Goal: Communication & Community: Answer question/provide support

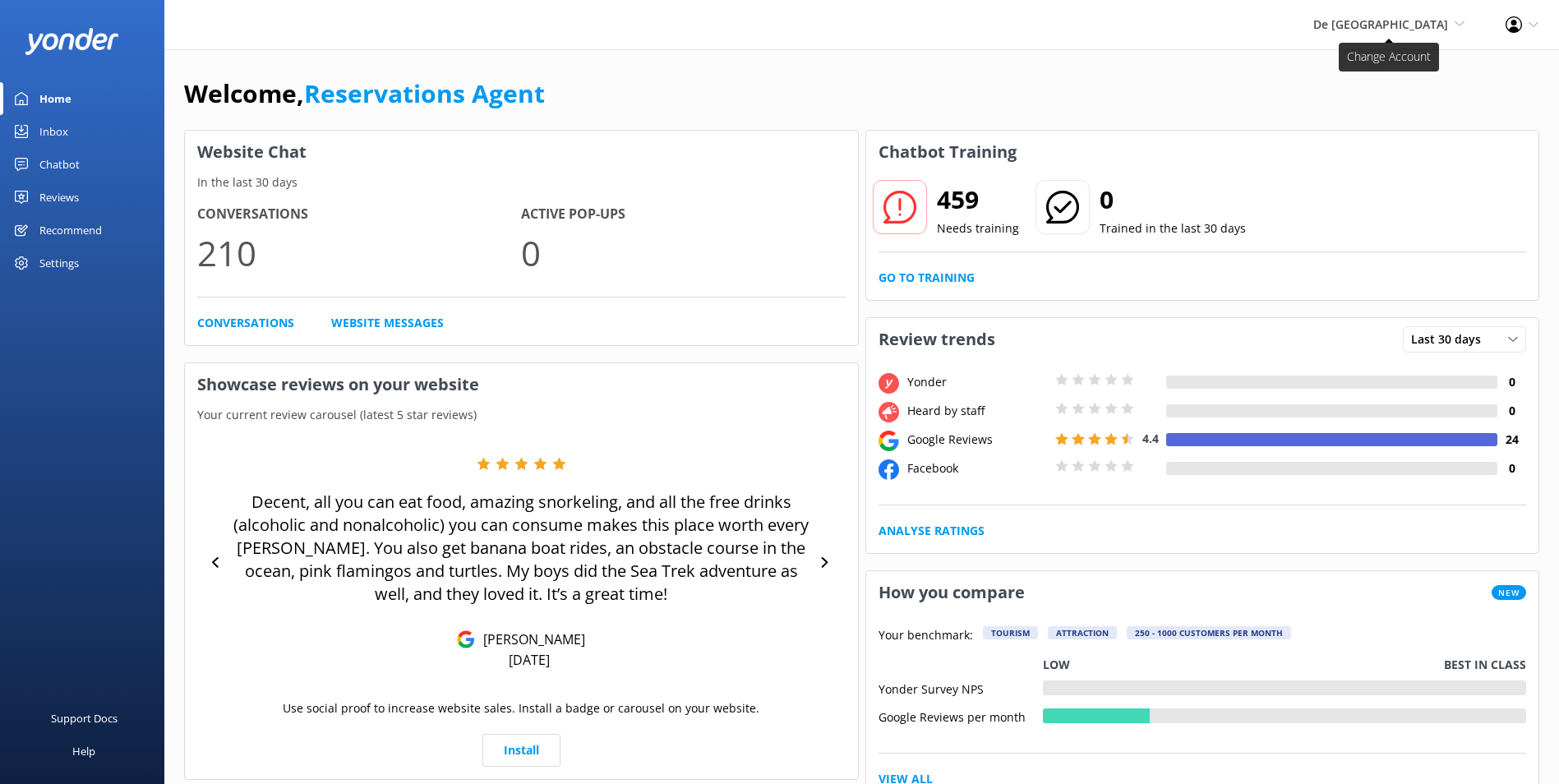
click at [1409, 17] on span "De [GEOGRAPHIC_DATA]" at bounding box center [1380, 24] width 135 height 16
click at [1390, 64] on link "De [GEOGRAPHIC_DATA]" at bounding box center [1404, 71] width 164 height 39
click at [56, 124] on div "Inbox" at bounding box center [53, 131] width 29 height 33
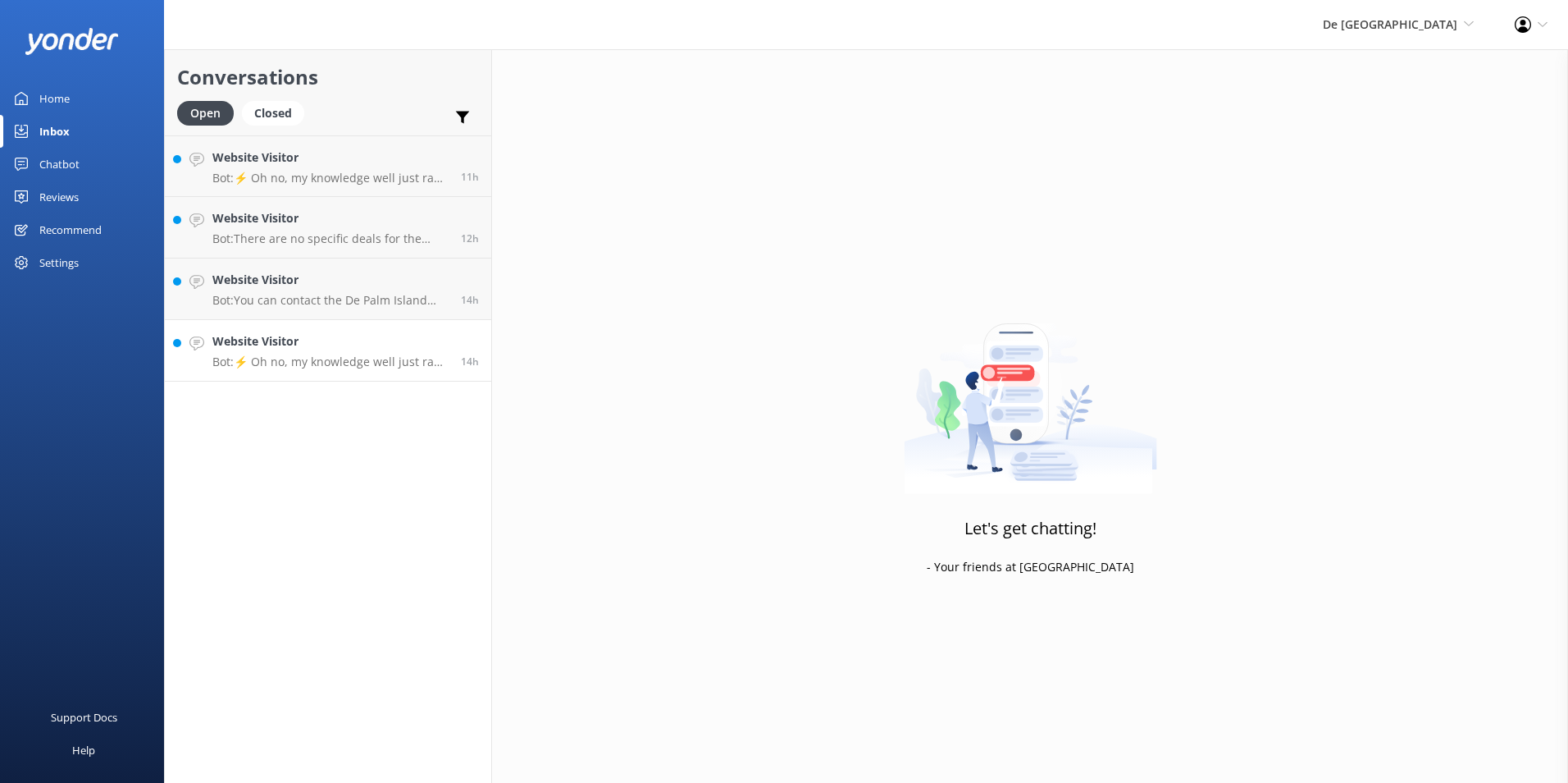
click at [288, 346] on h4 "Website Visitor" at bounding box center [330, 341] width 236 height 18
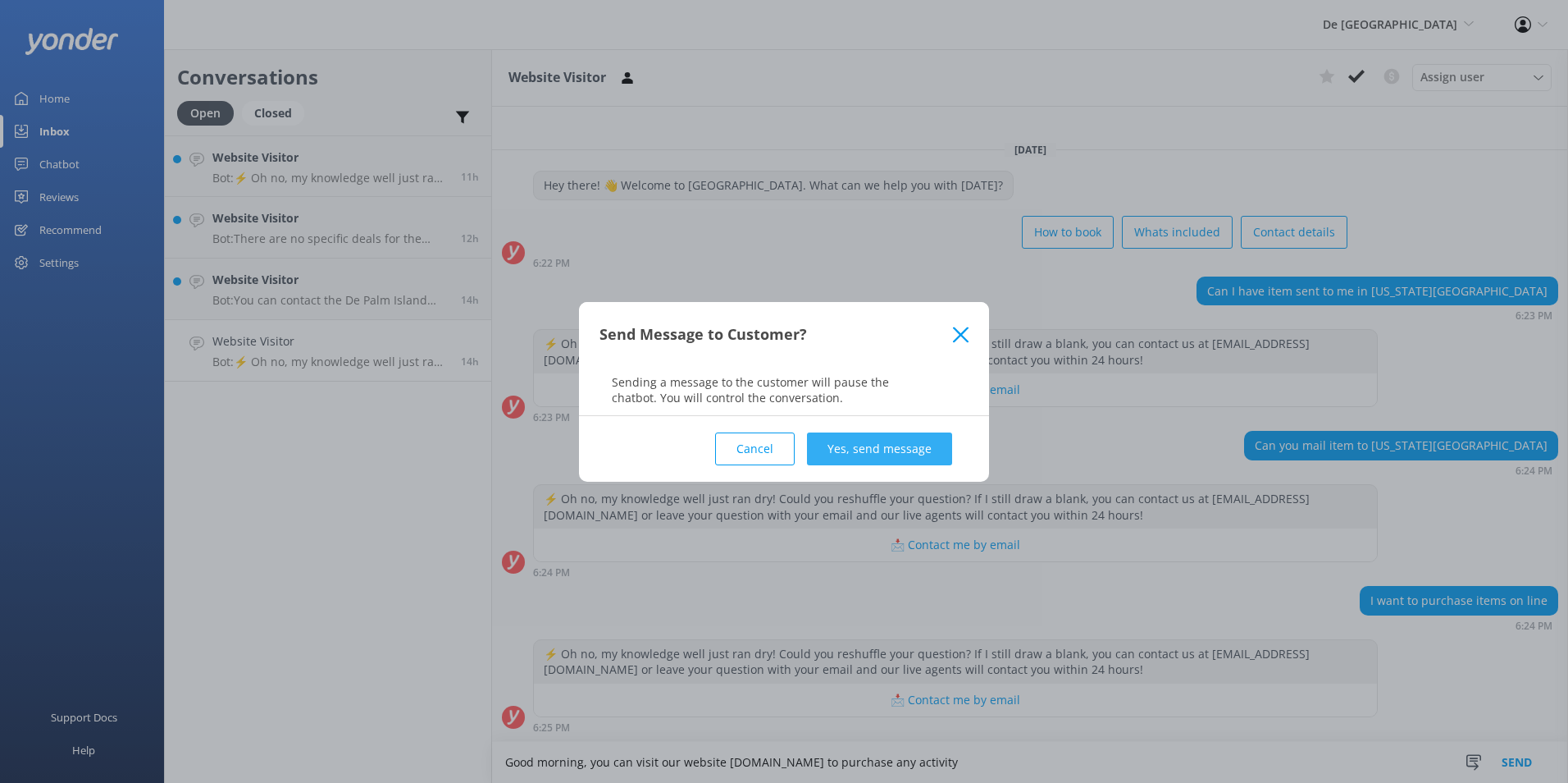
type textarea "Good morning, you can visit our website [DOMAIN_NAME] to purchase any activity"
click at [940, 455] on button "Yes, send message" at bounding box center [880, 448] width 146 height 33
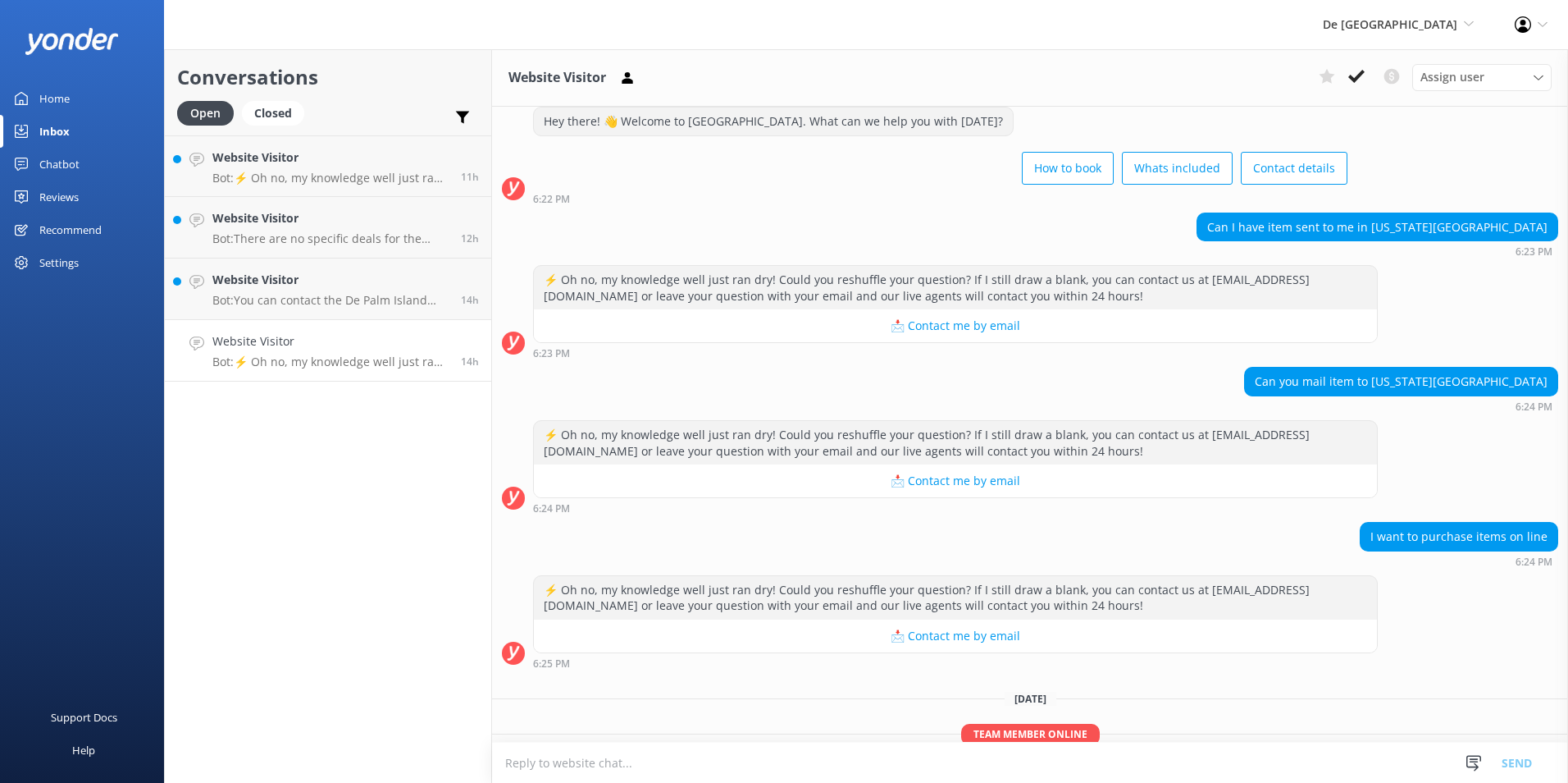
scroll to position [115, 0]
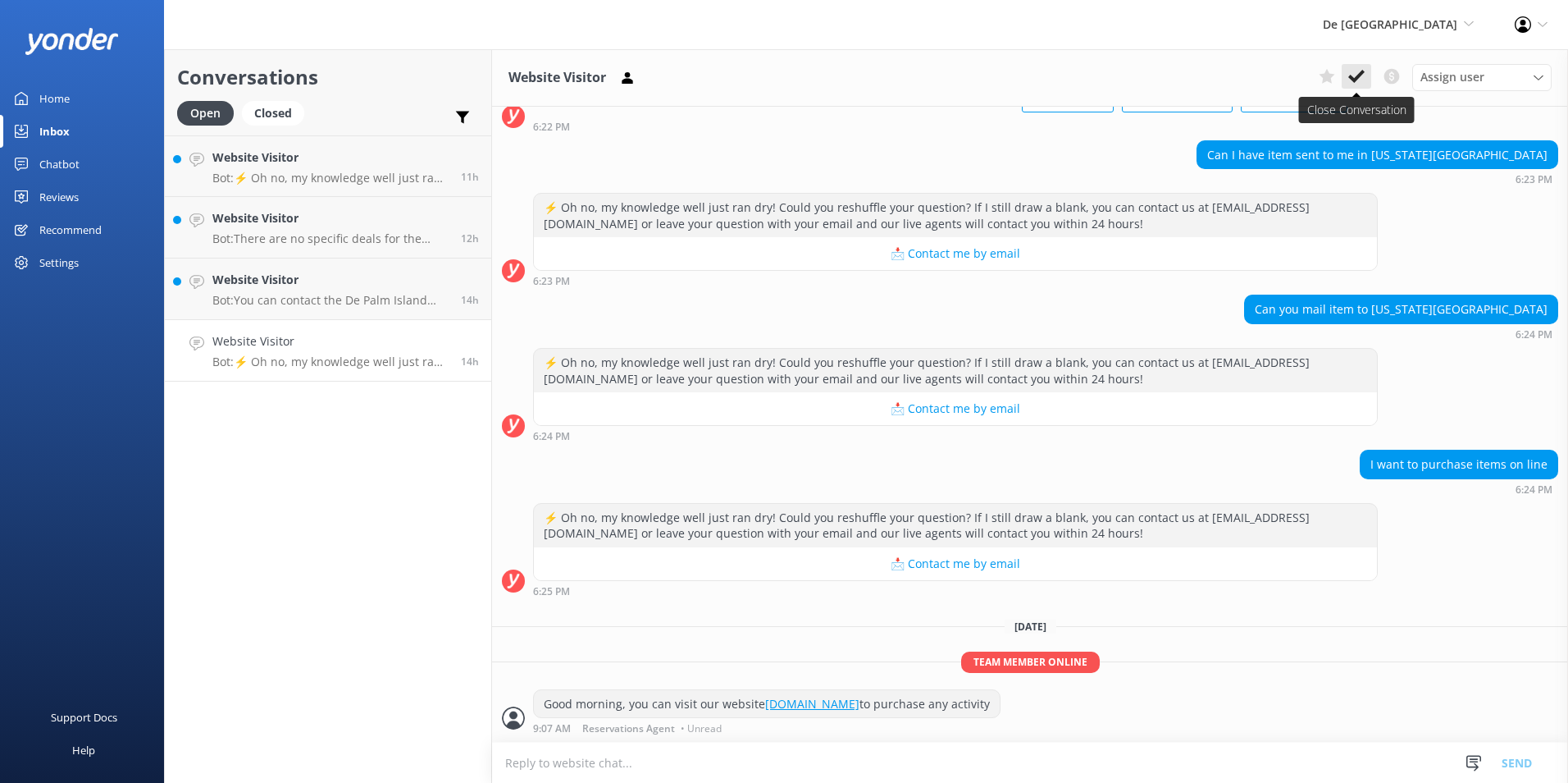
click at [1361, 69] on icon at bounding box center [1356, 77] width 17 height 17
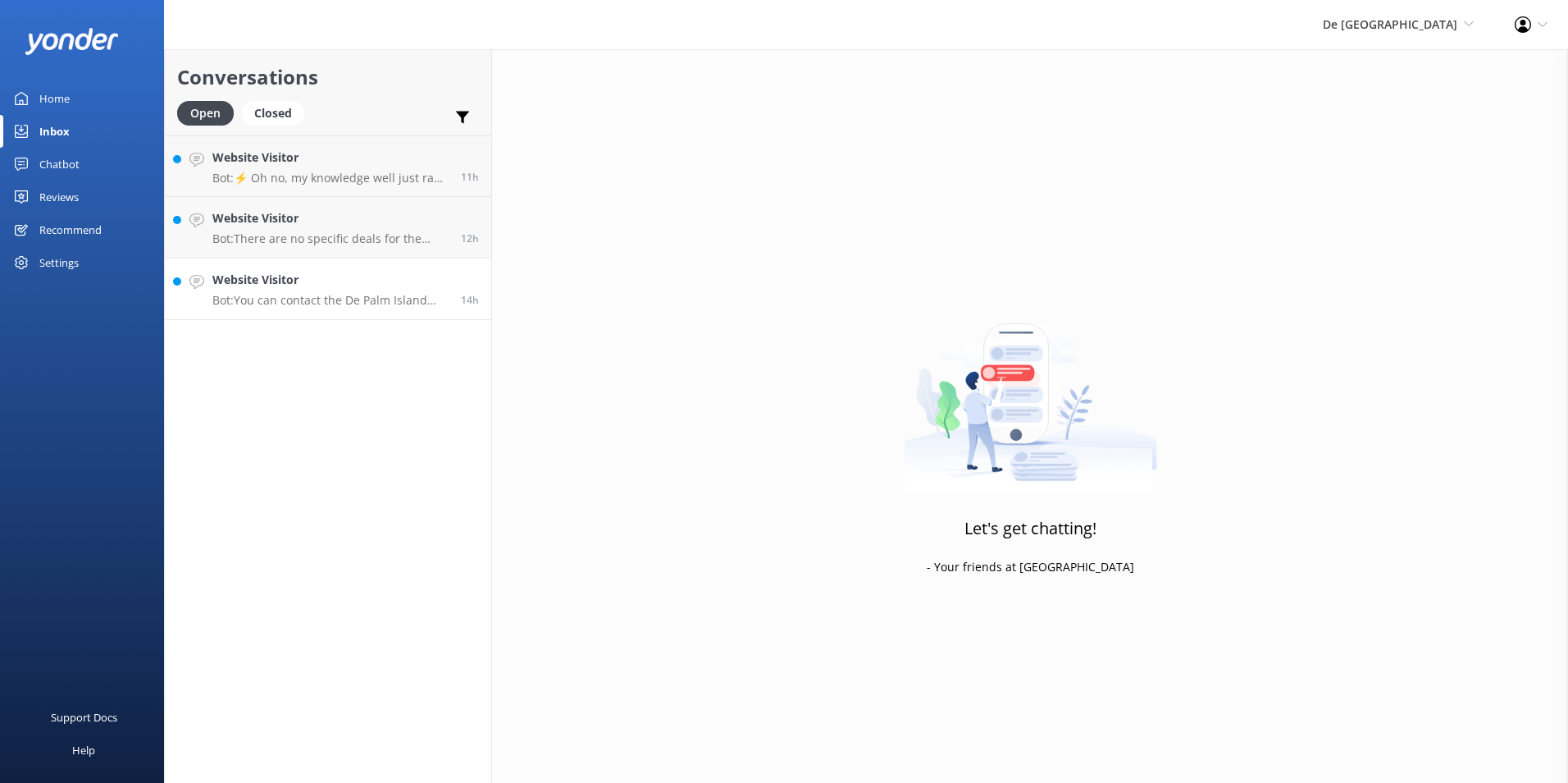
click at [299, 293] on p "Bot: You can contact the De Palm Island team at [EMAIL_ADDRESS][DOMAIN_NAME]." at bounding box center [330, 301] width 236 height 15
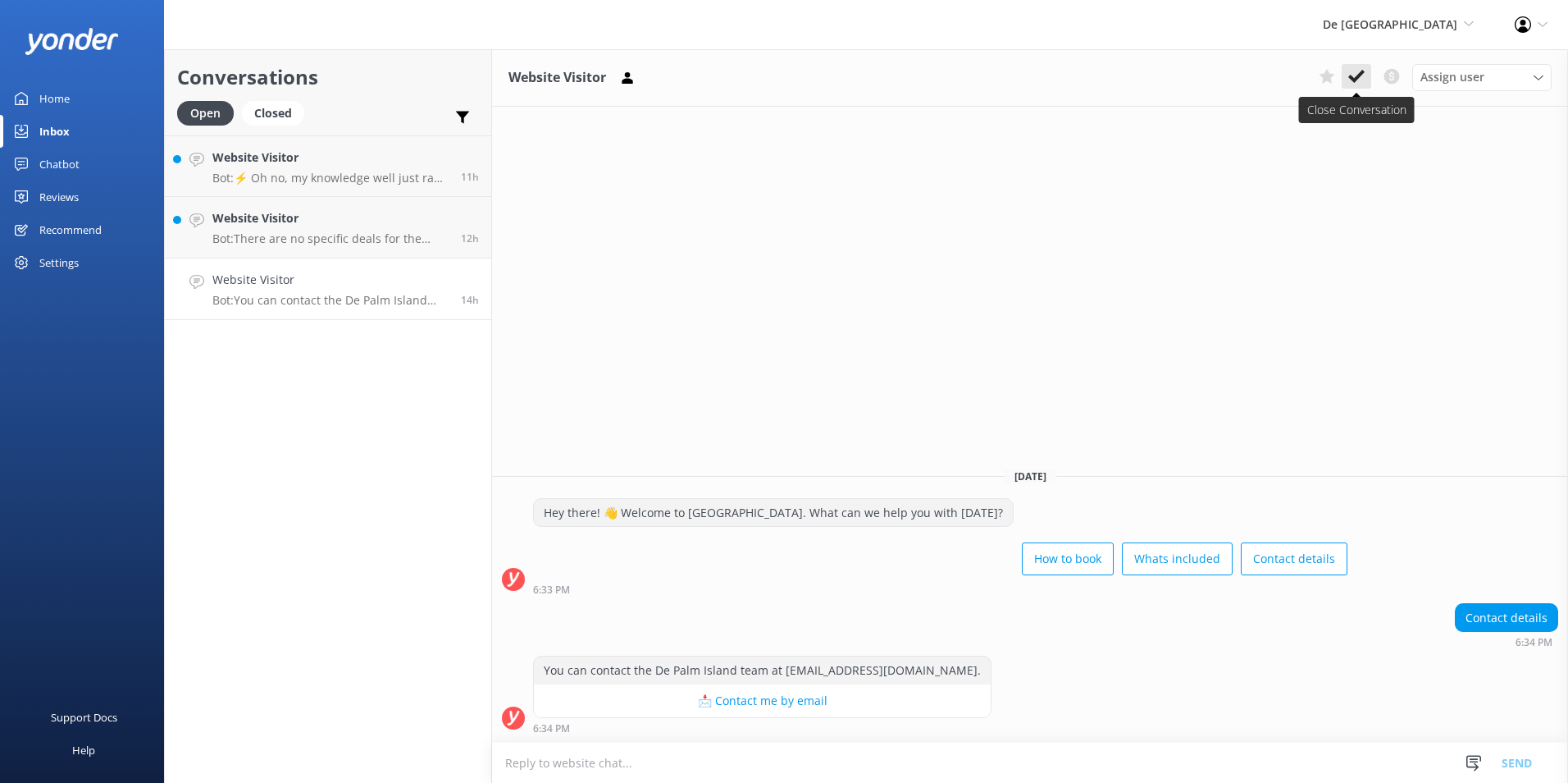
click at [1357, 71] on icon at bounding box center [1356, 77] width 17 height 17
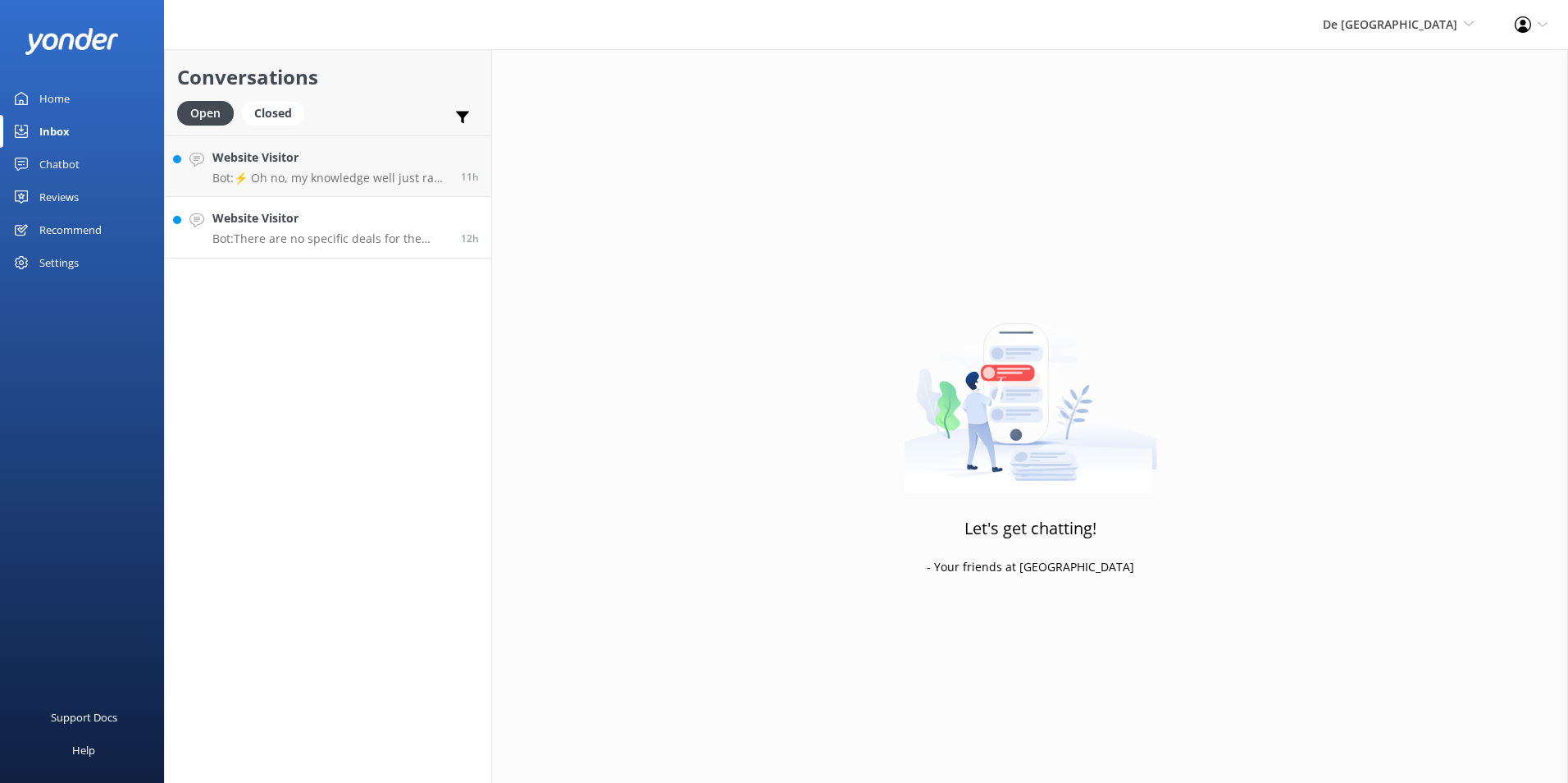
click at [311, 229] on div "Website Visitor Bot: There are no specific deals for the flamingo area. To get …" at bounding box center [330, 227] width 236 height 36
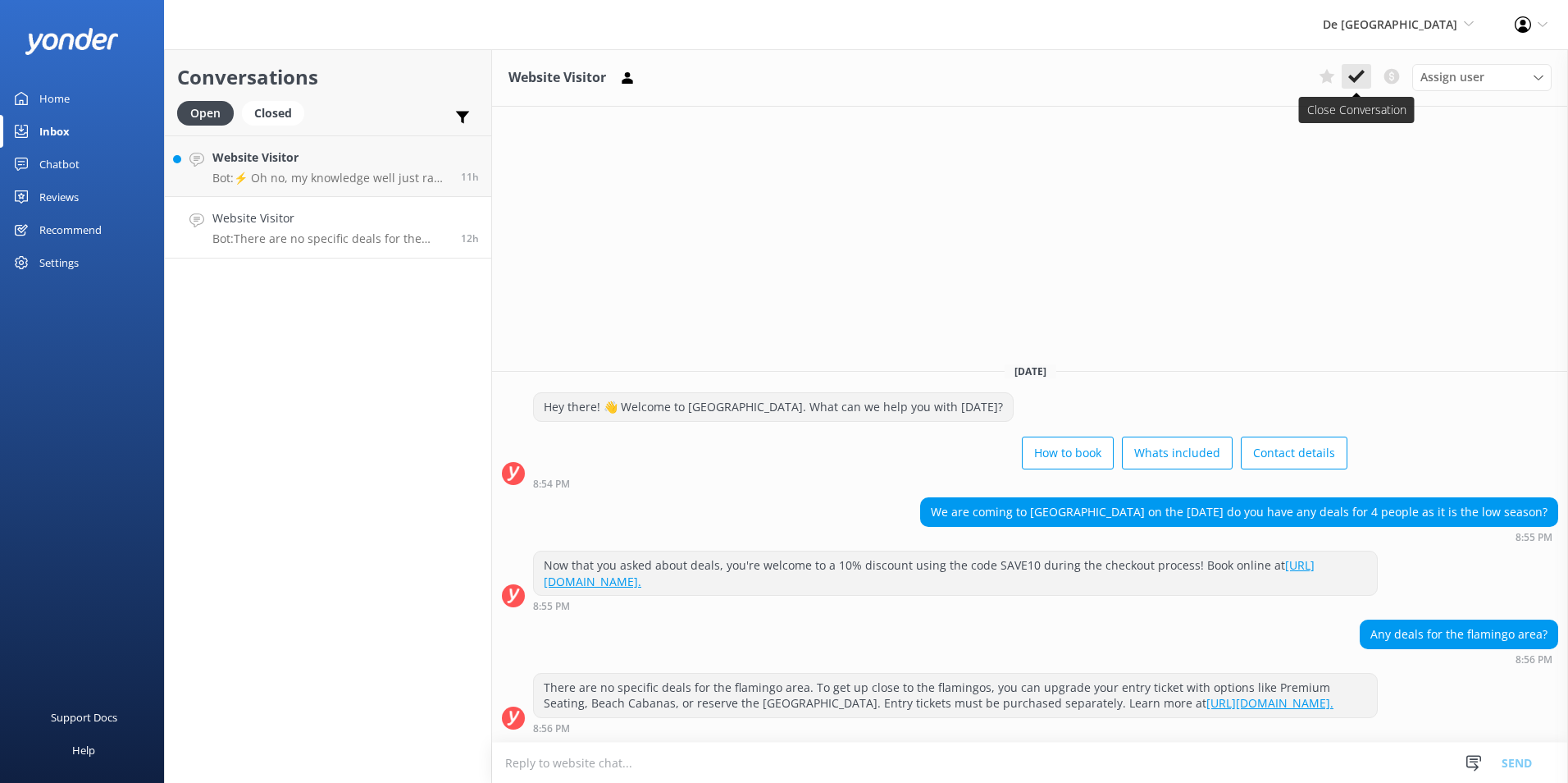
click at [1355, 70] on icon at bounding box center [1356, 77] width 17 height 17
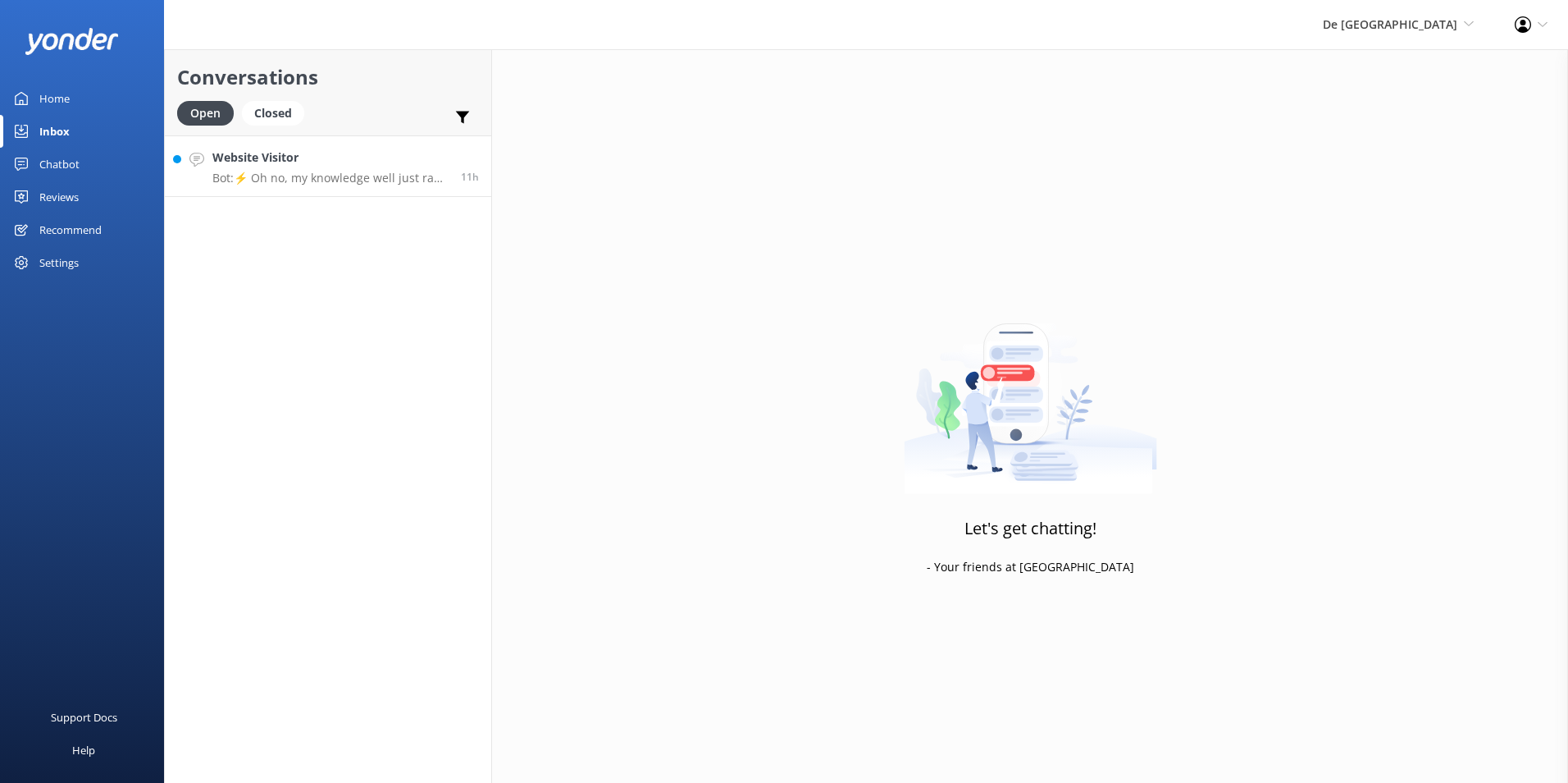
click at [294, 169] on div "Website Visitor Bot: ⚡ Oh no, my knowledge well just ran dry! Could you reshuff…" at bounding box center [330, 166] width 236 height 35
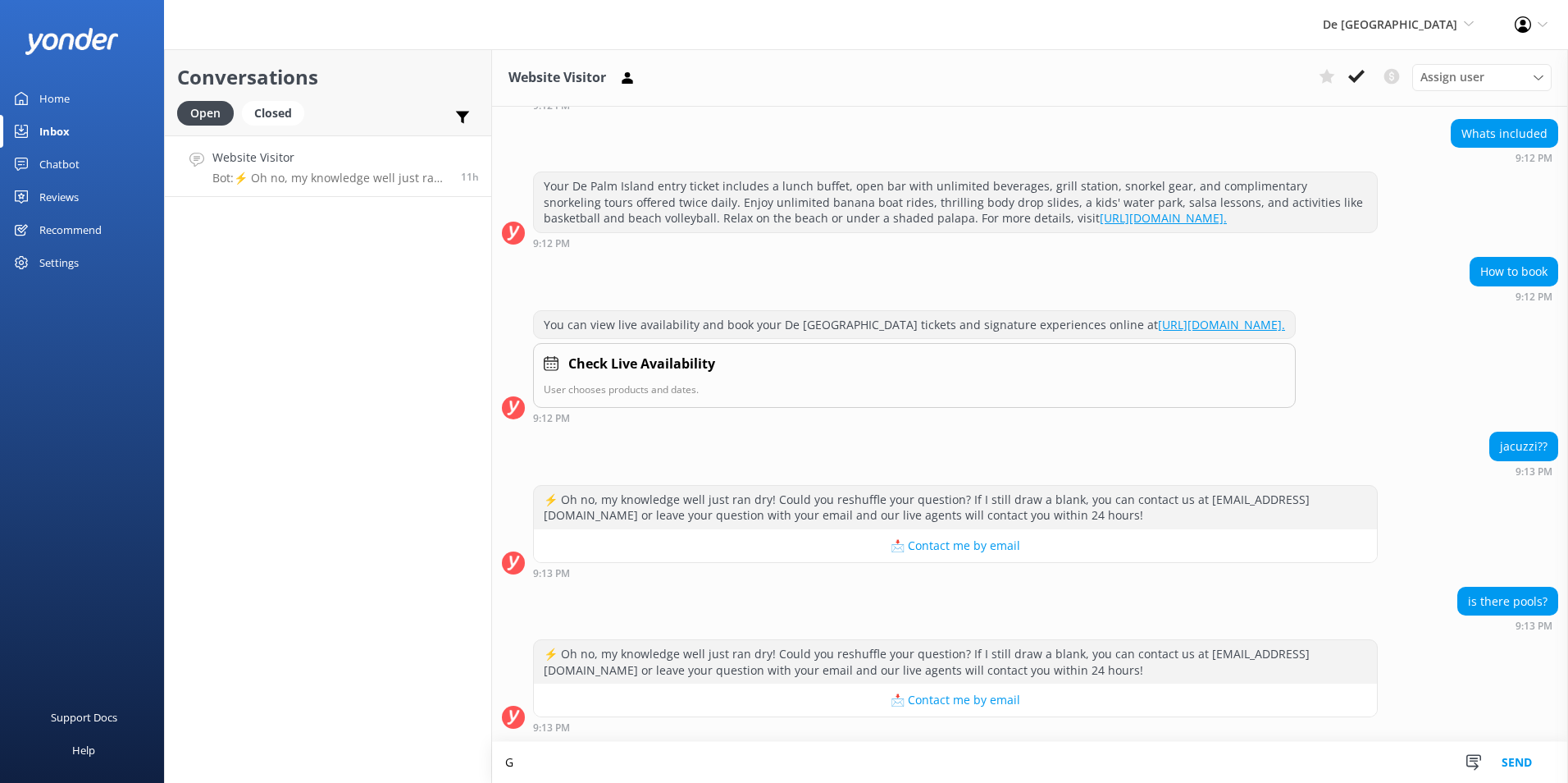
scroll to position [153, 0]
click at [630, 761] on textarea "Good morning, there ius no jacuzzi available nor pool" at bounding box center [1029, 762] width 1075 height 41
click at [903, 771] on textarea "Good morning, there is no jacuzzi available nor pool" at bounding box center [1029, 762] width 1075 height 41
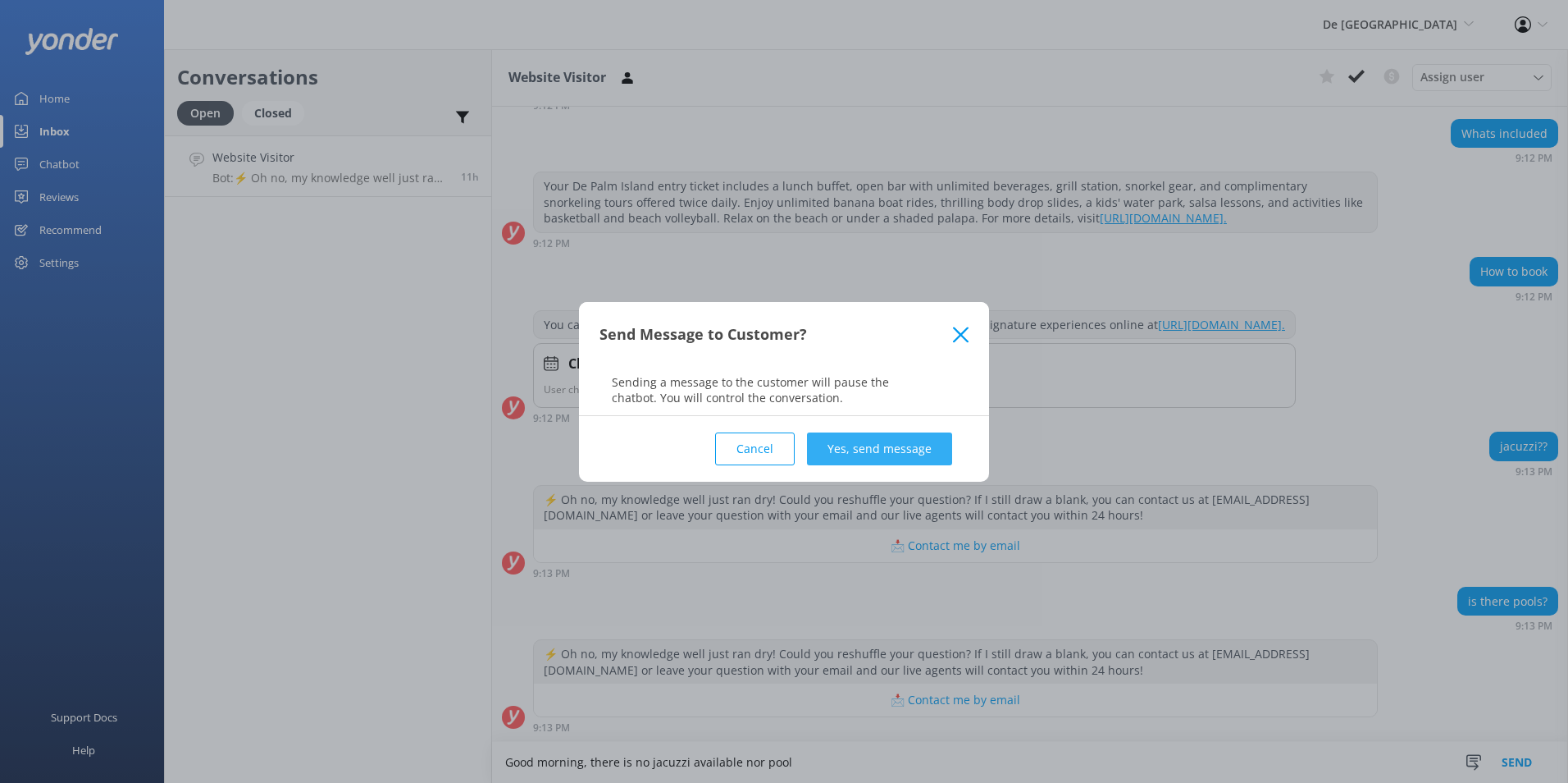
type textarea "Good morning, there is no jacuzzi available nor pool"
click at [907, 452] on button "Yes, send message" at bounding box center [880, 448] width 146 height 33
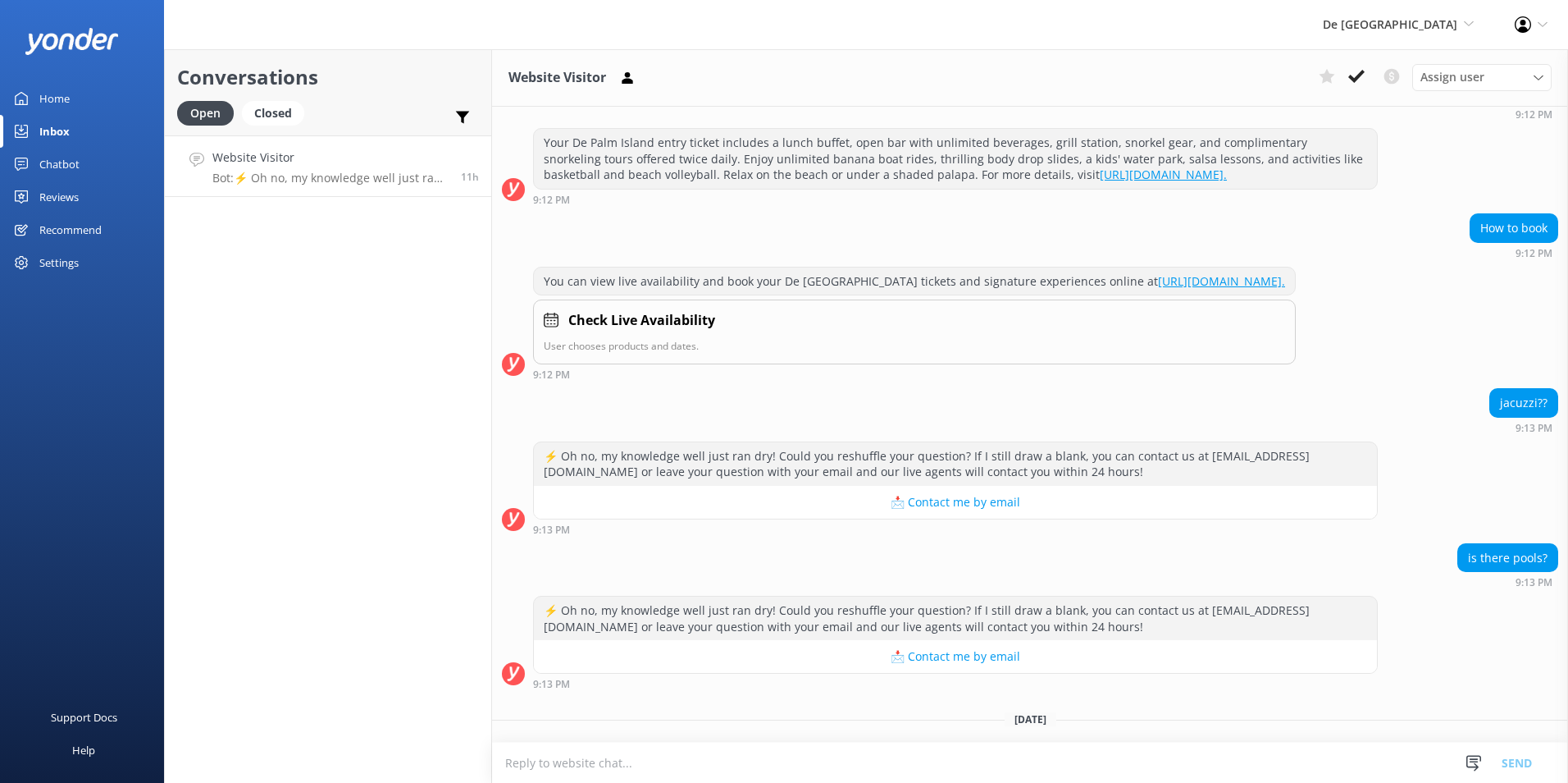
scroll to position [288, 0]
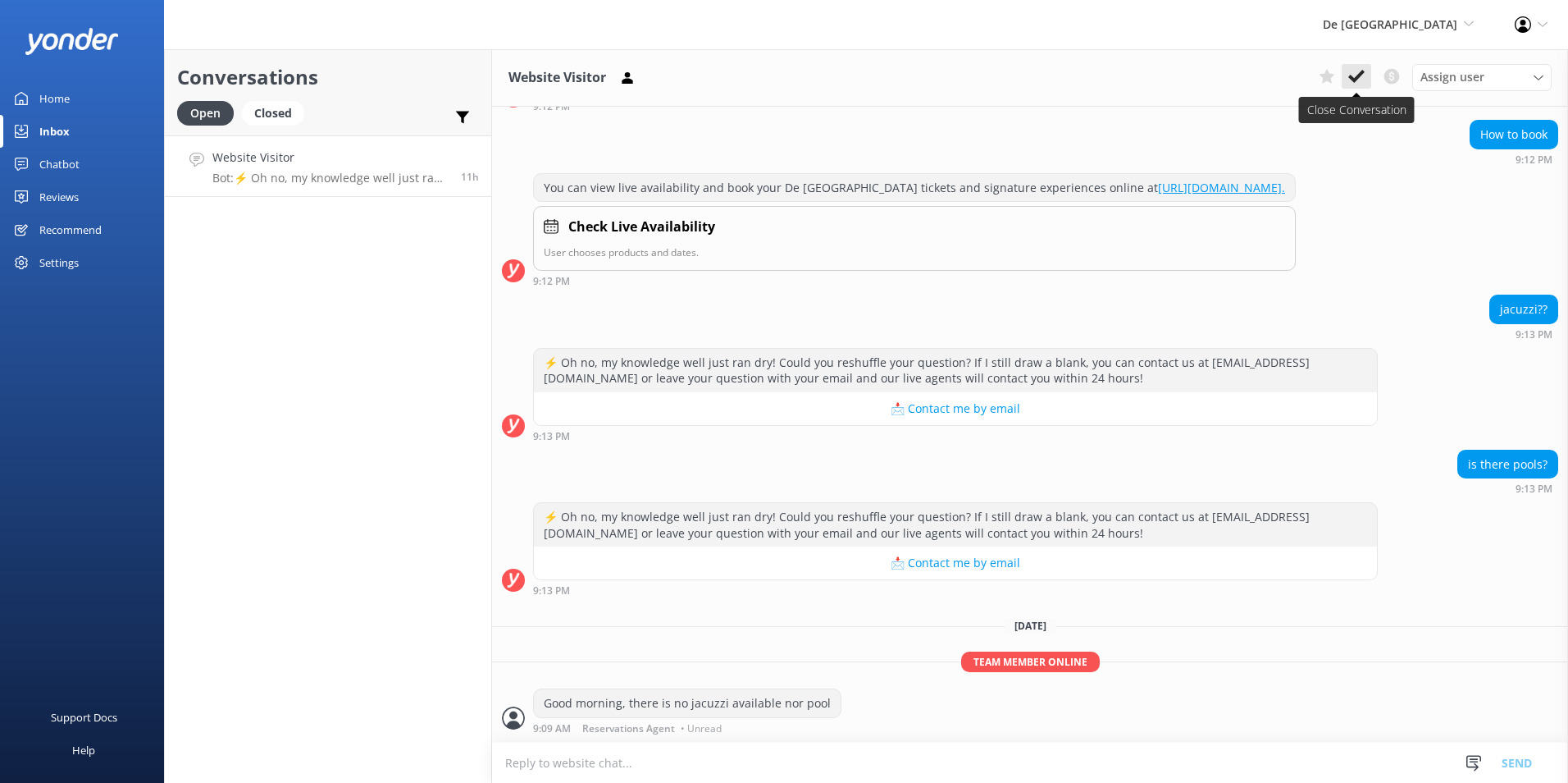
click at [1361, 74] on use at bounding box center [1356, 77] width 17 height 13
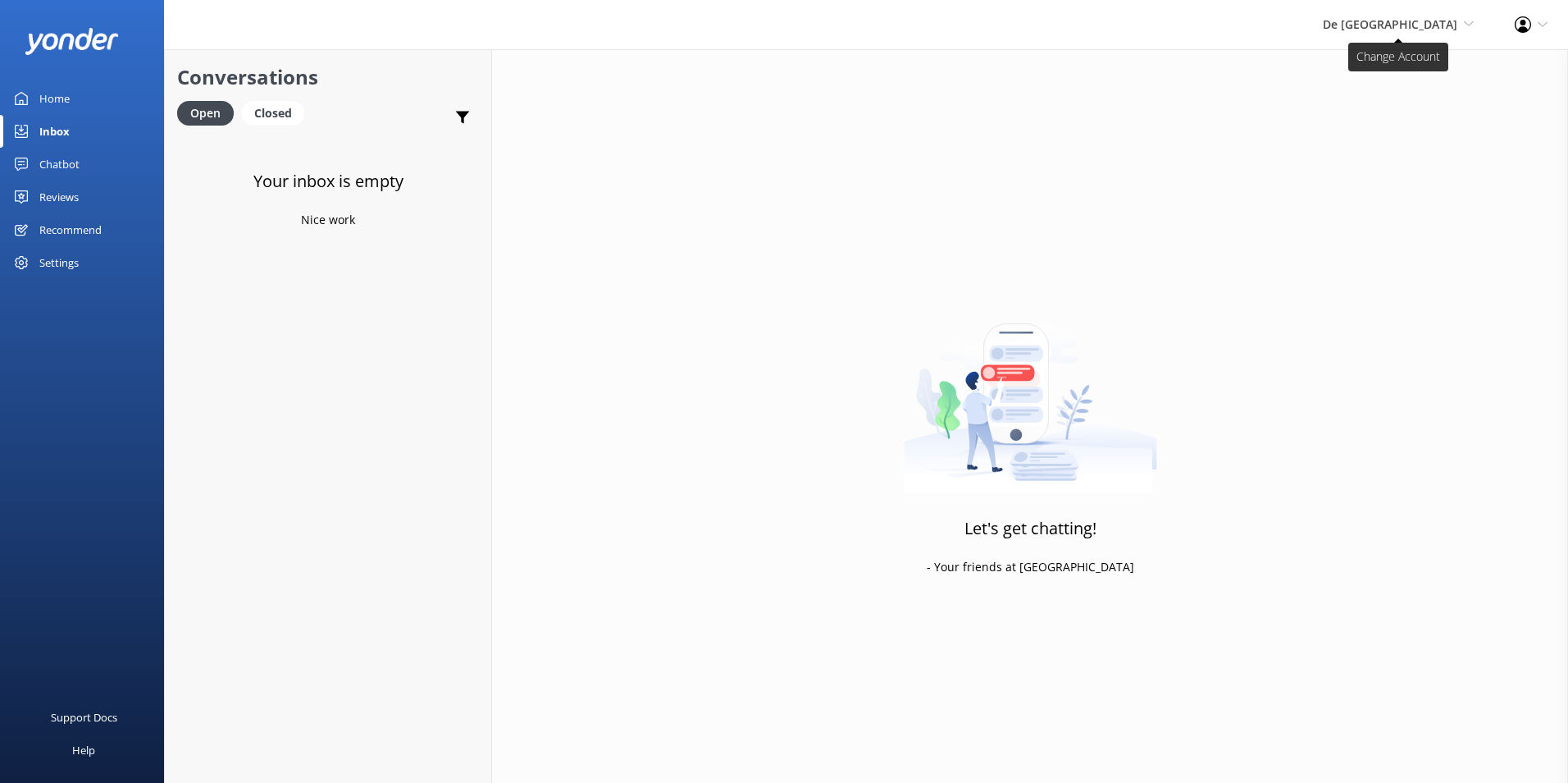
click at [1403, 23] on span "De [GEOGRAPHIC_DATA]" at bounding box center [1390, 24] width 134 height 16
click at [1393, 102] on link "Aruba's Activities Expert" at bounding box center [1413, 110] width 164 height 39
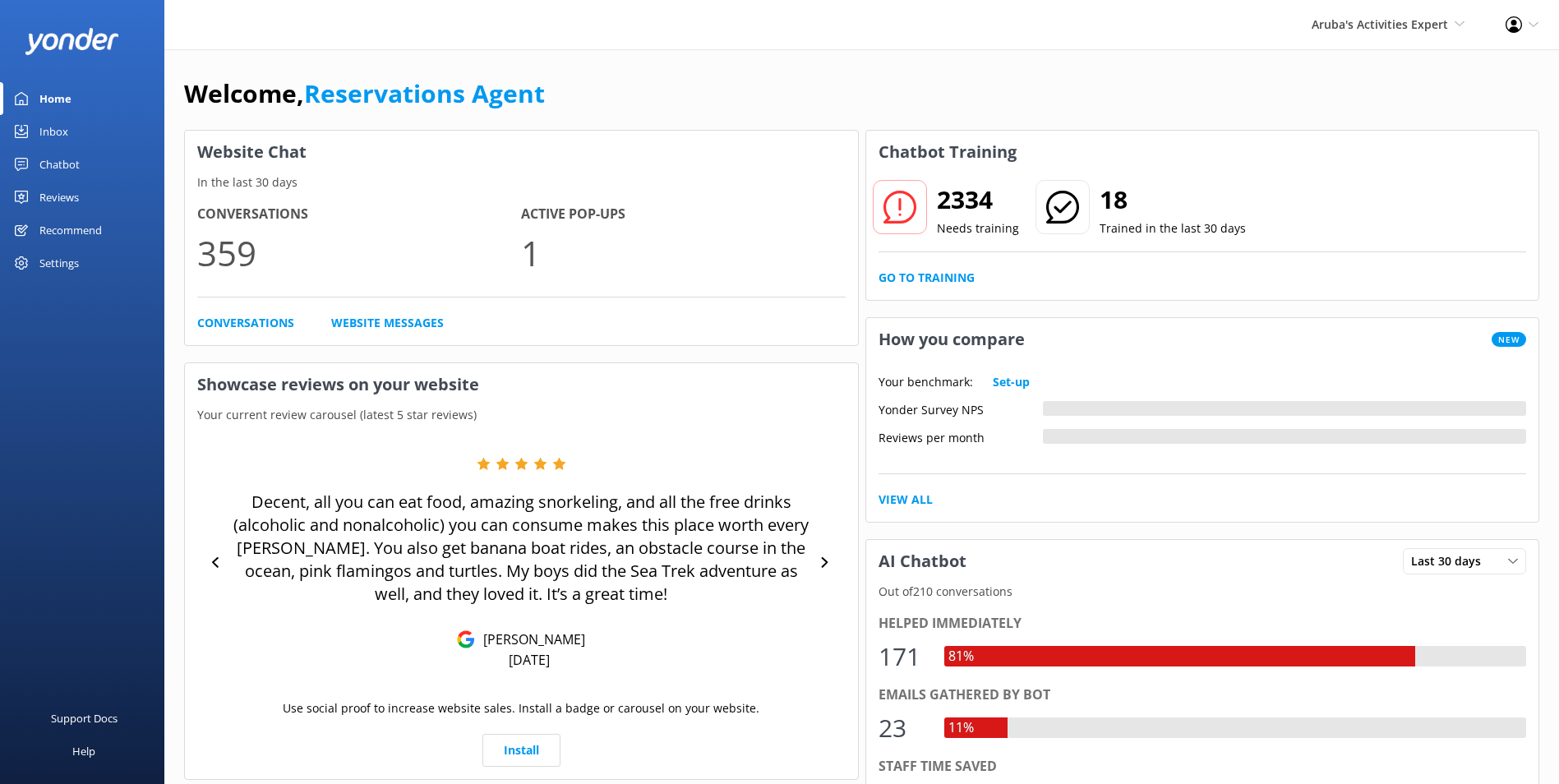
click at [55, 121] on div "Inbox" at bounding box center [53, 131] width 29 height 33
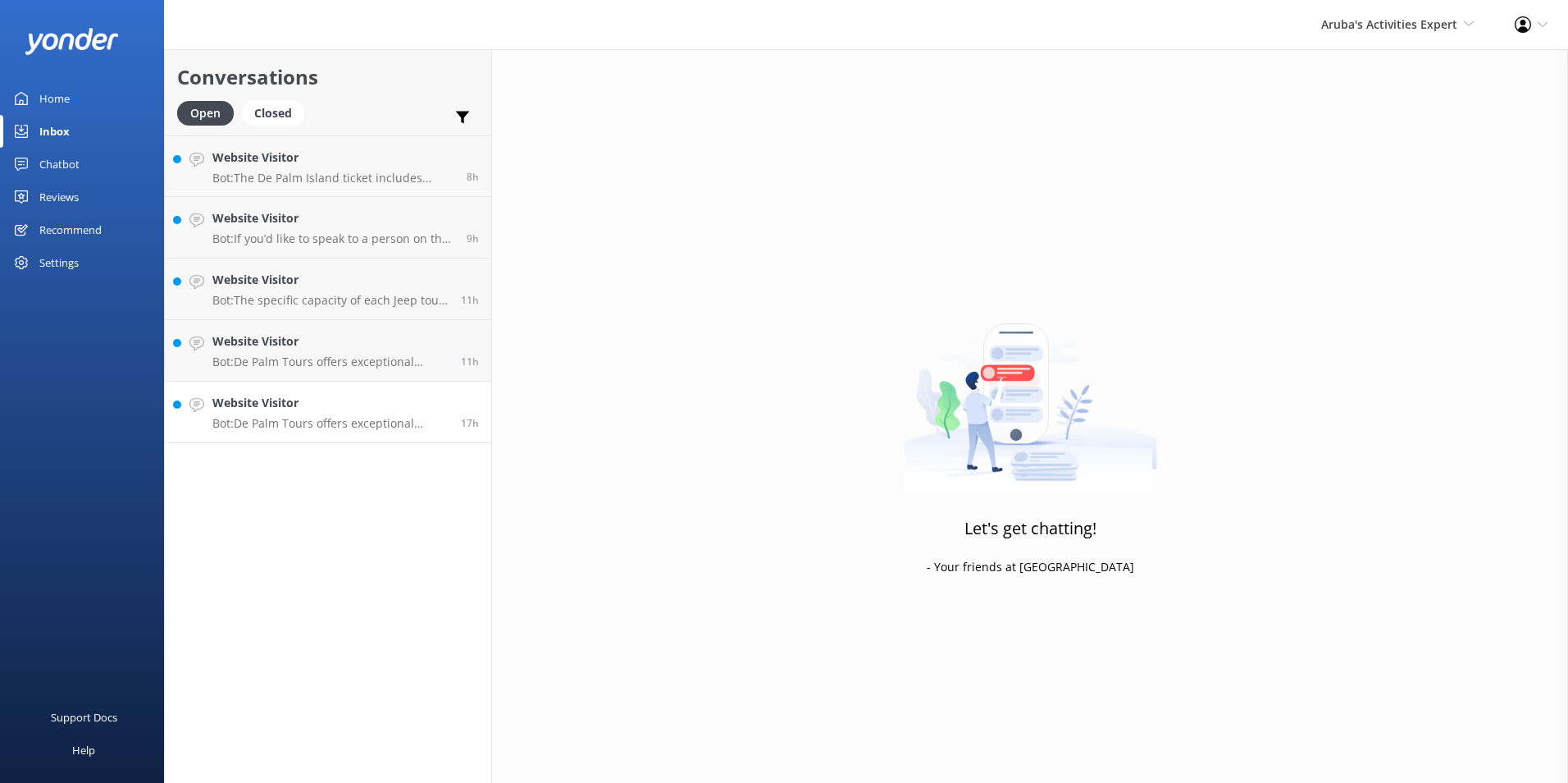
click at [284, 405] on h4 "Website Visitor" at bounding box center [330, 402] width 236 height 18
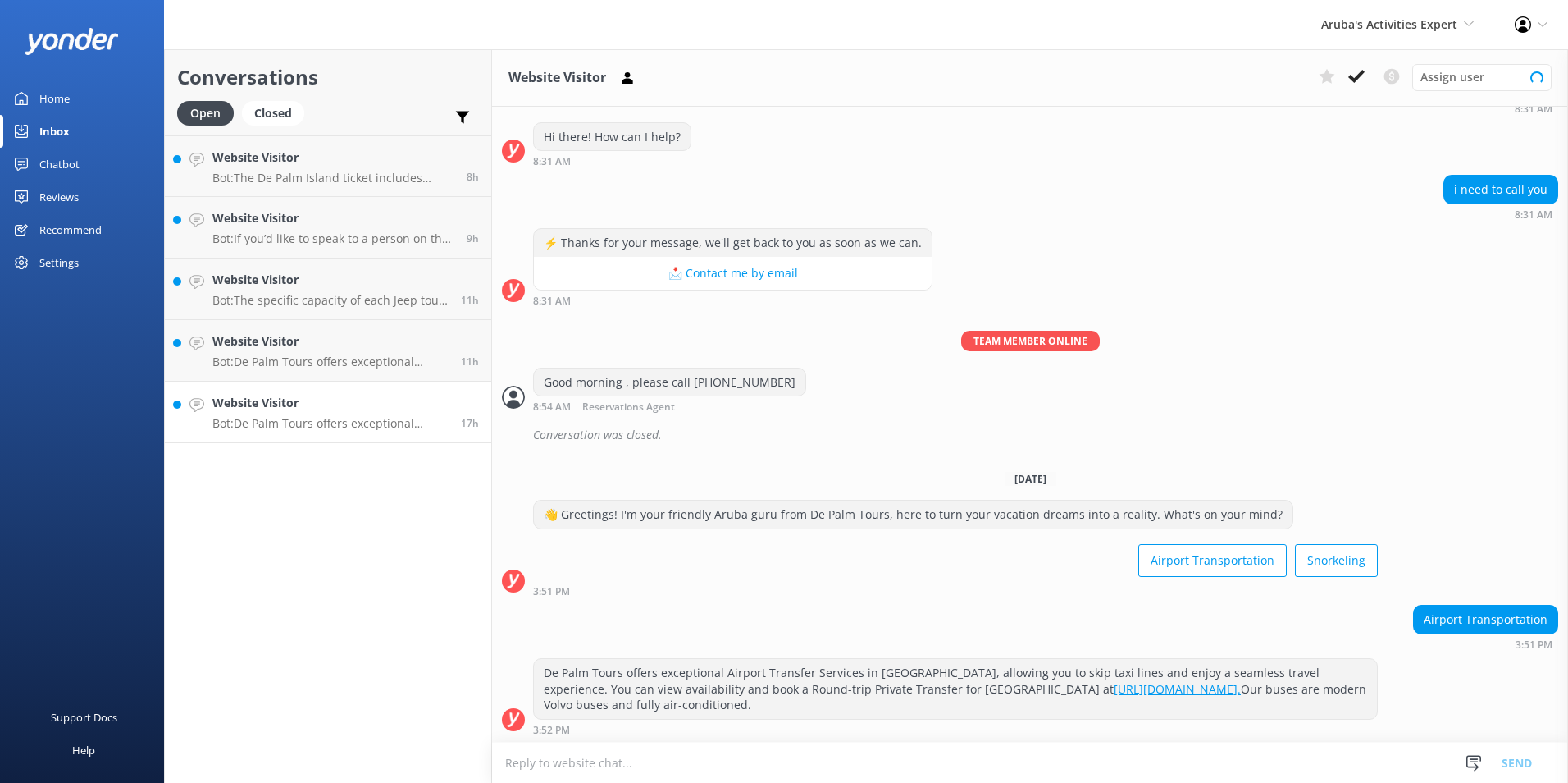
scroll to position [162, 0]
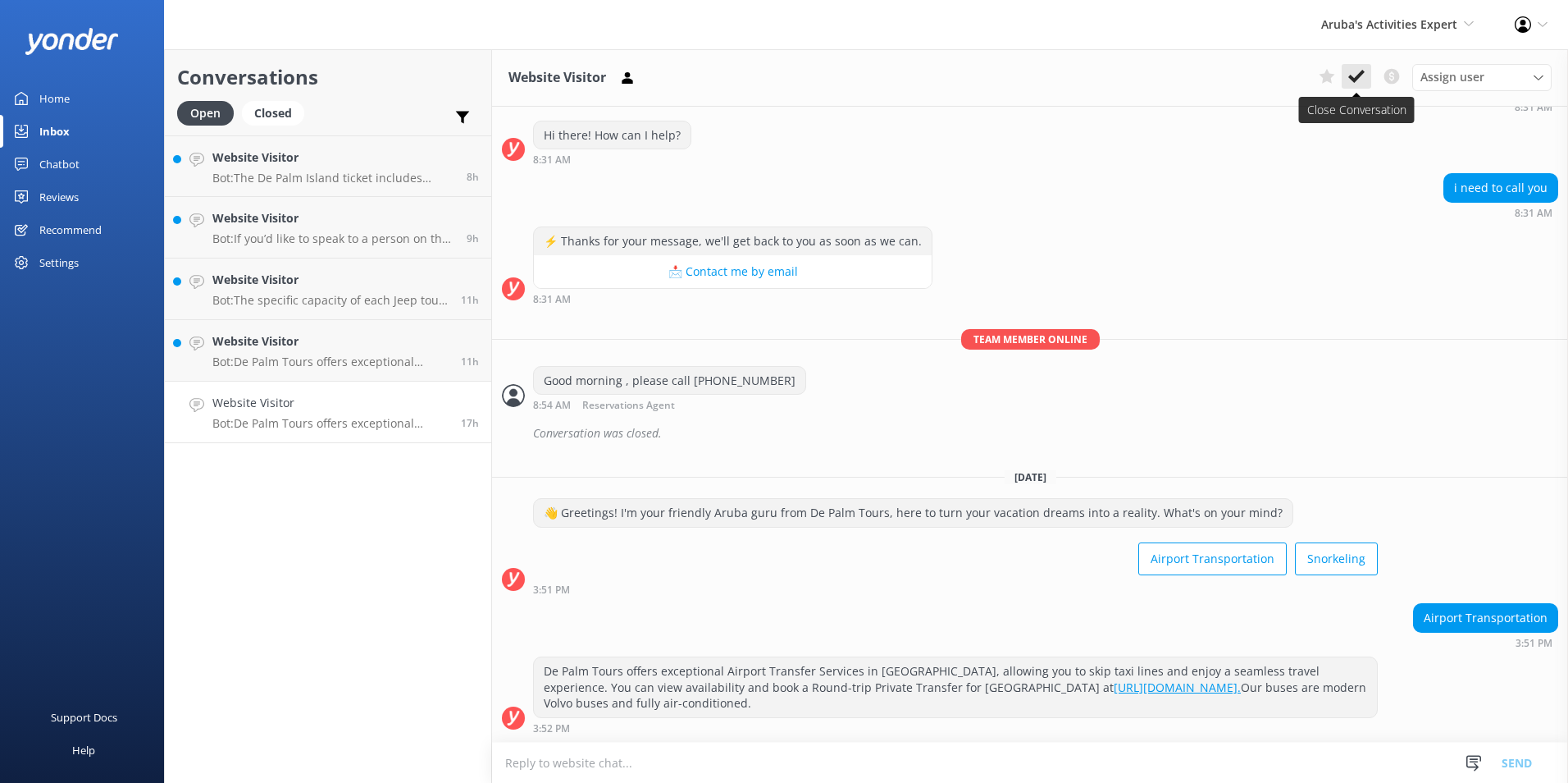
click at [1361, 65] on button at bounding box center [1356, 77] width 30 height 24
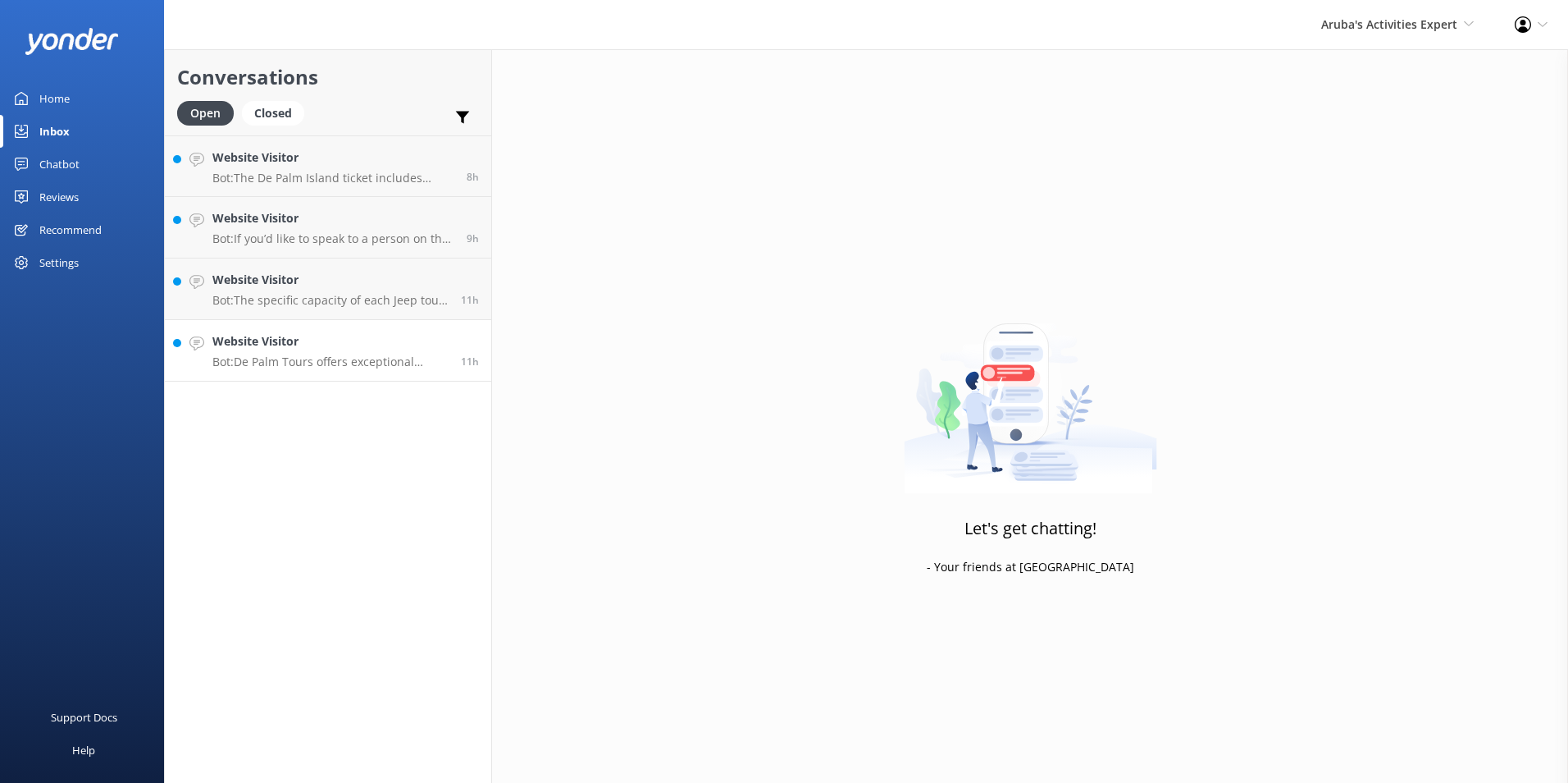
click at [340, 336] on h4 "Website Visitor" at bounding box center [330, 341] width 236 height 18
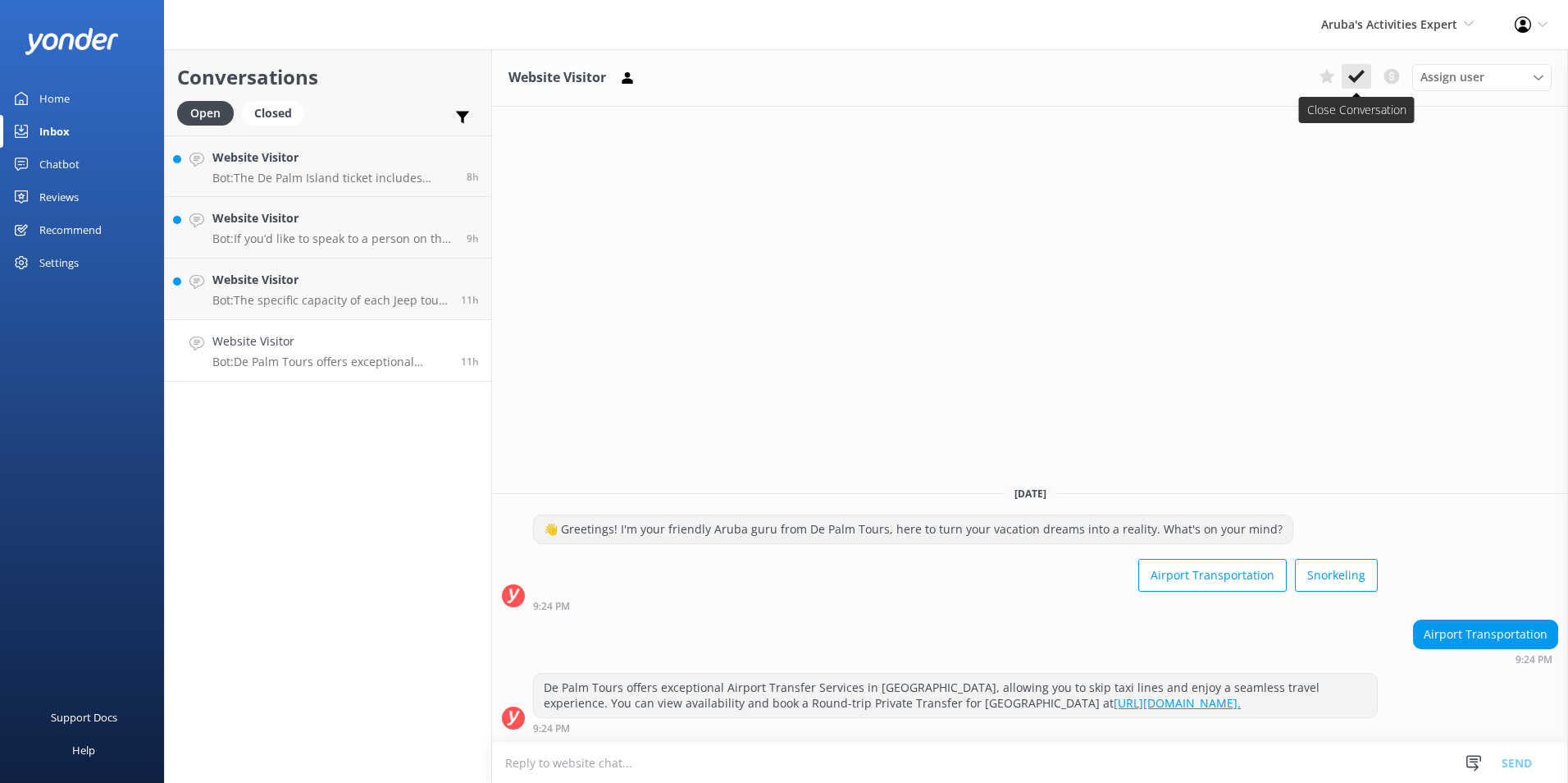
click at [1348, 75] on icon at bounding box center [1356, 77] width 17 height 17
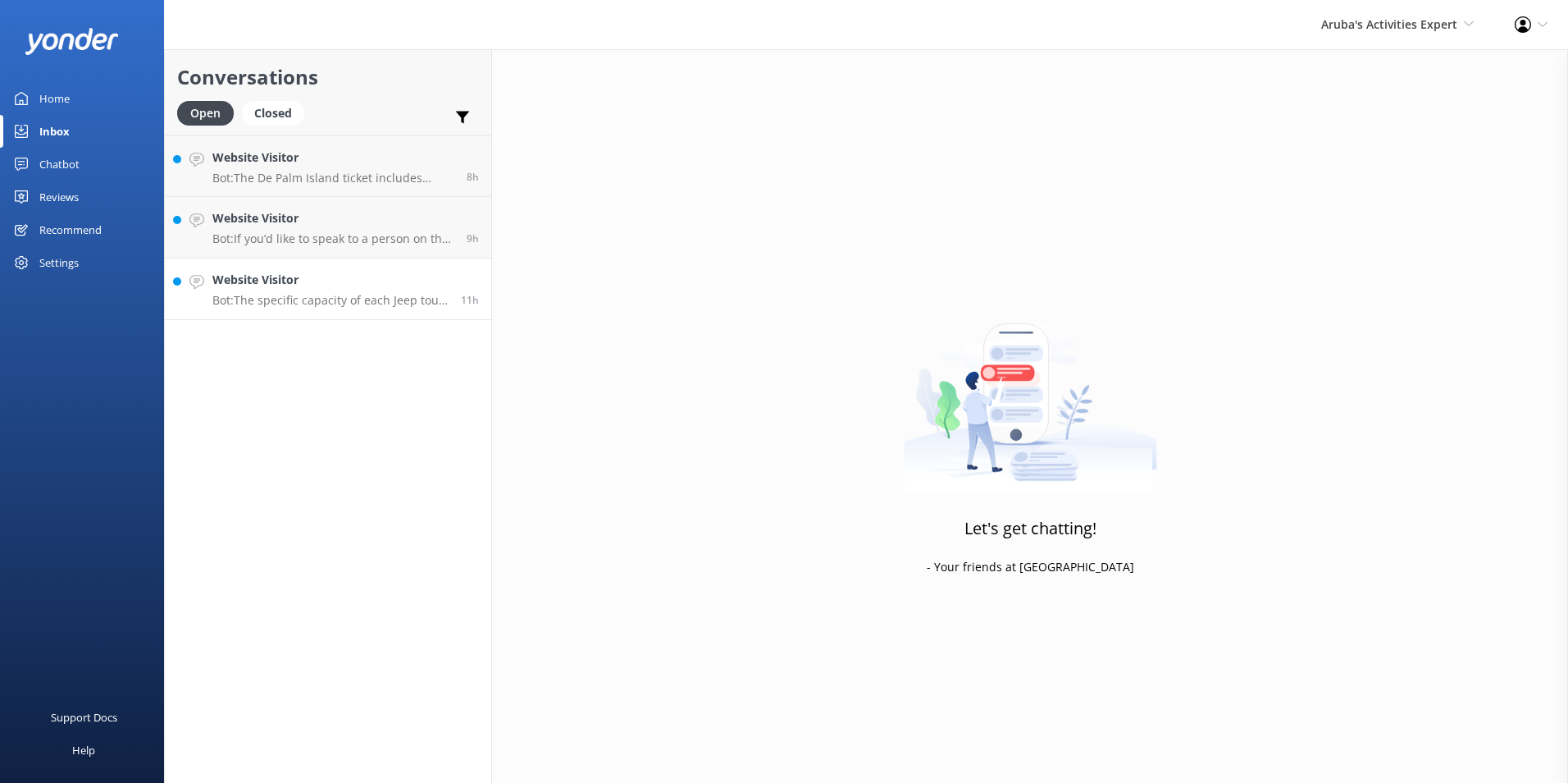
click at [262, 283] on h4 "Website Visitor" at bounding box center [330, 279] width 236 height 18
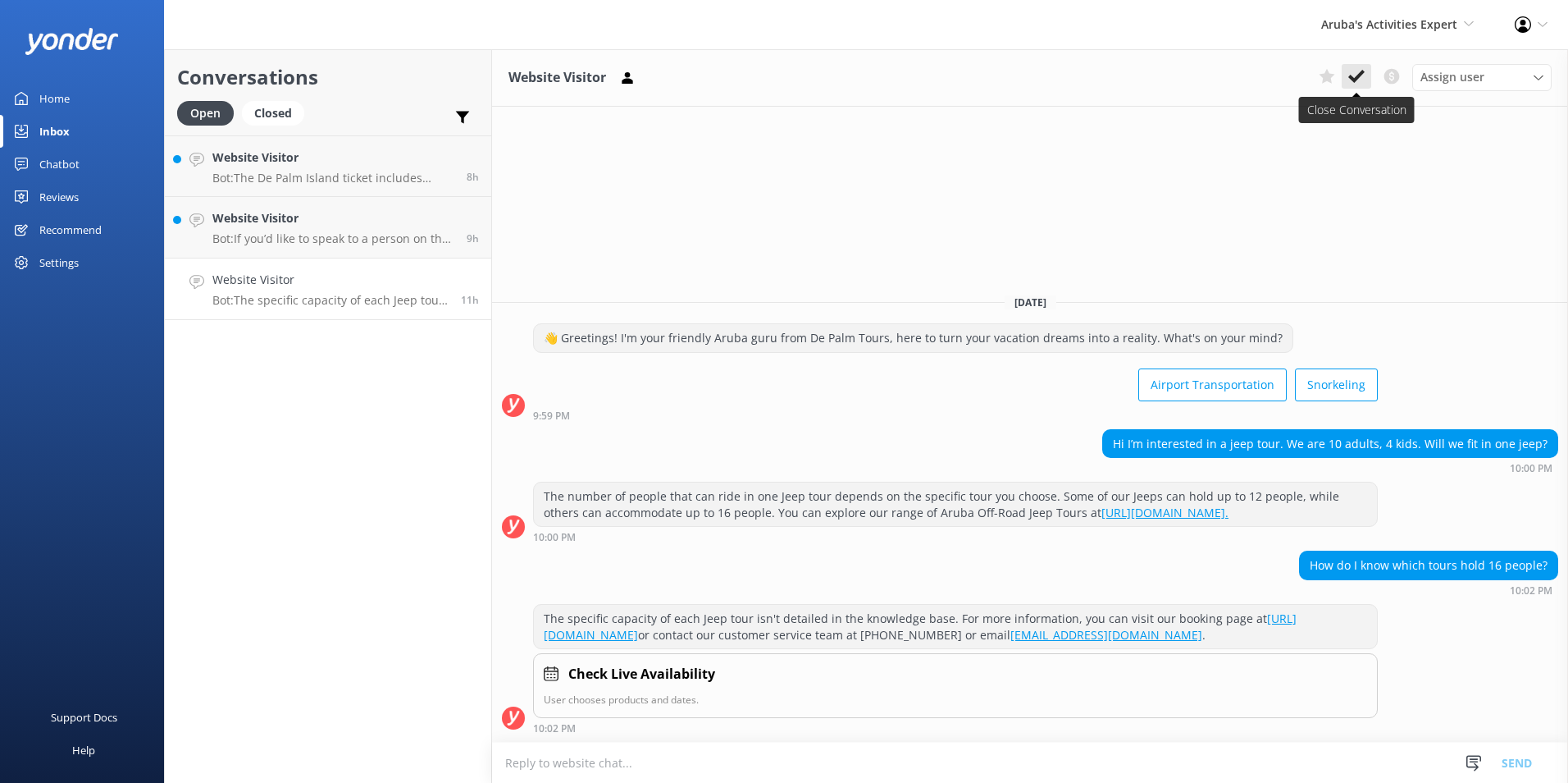
click at [1355, 71] on icon at bounding box center [1356, 77] width 17 height 17
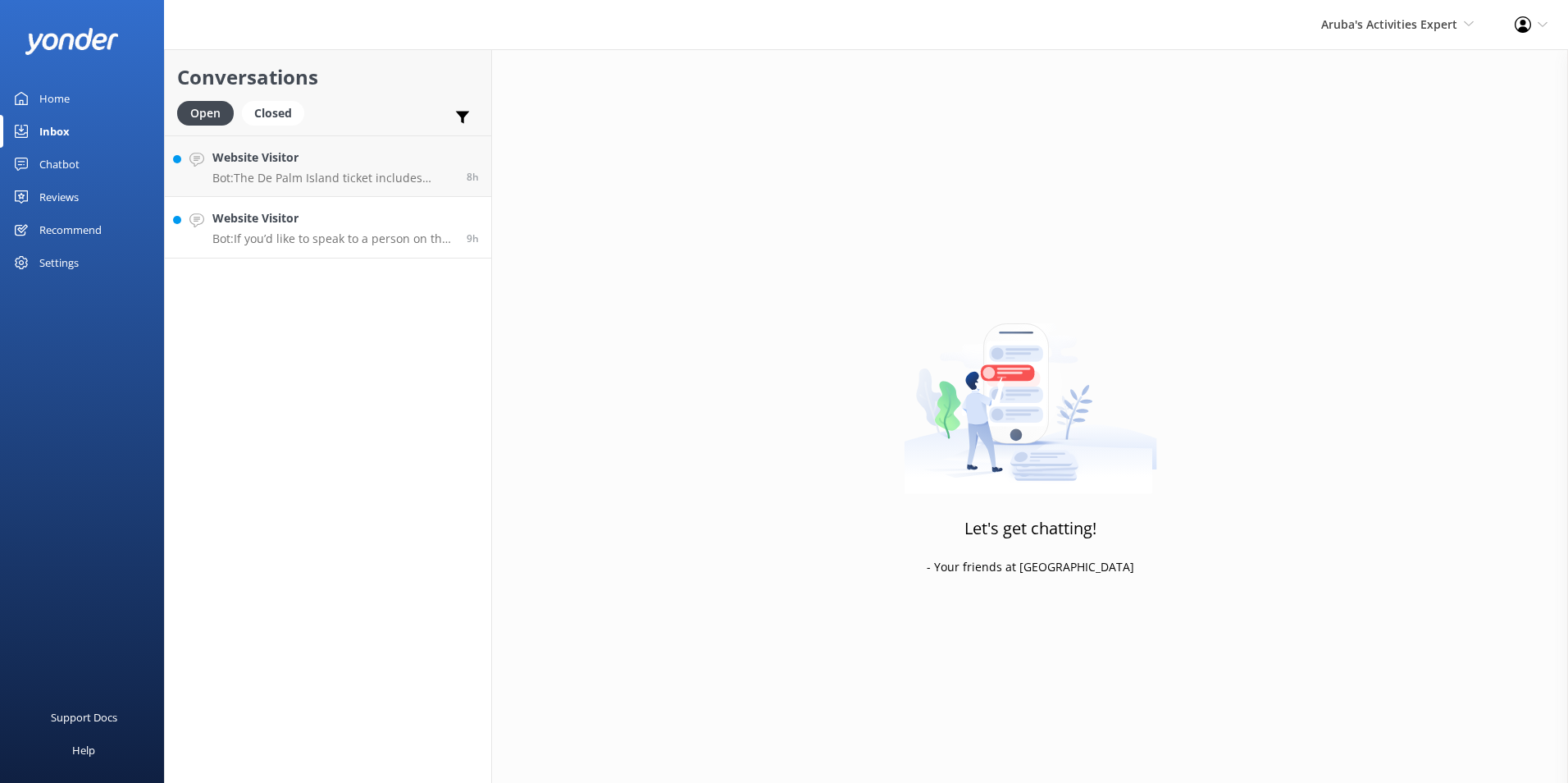
click at [274, 228] on h4 "Website Visitor" at bounding box center [333, 217] width 242 height 18
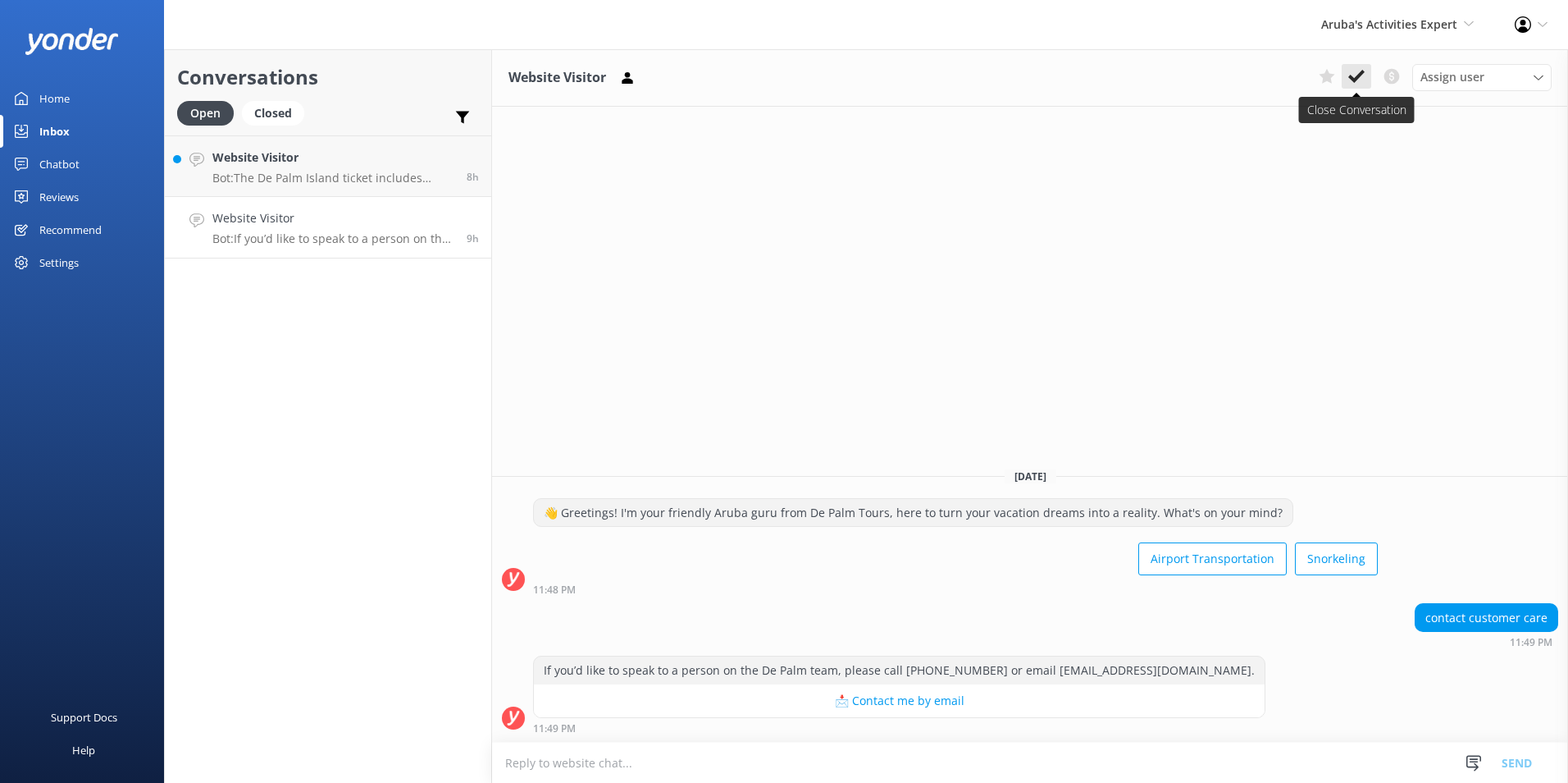
click at [1350, 77] on use at bounding box center [1356, 77] width 17 height 13
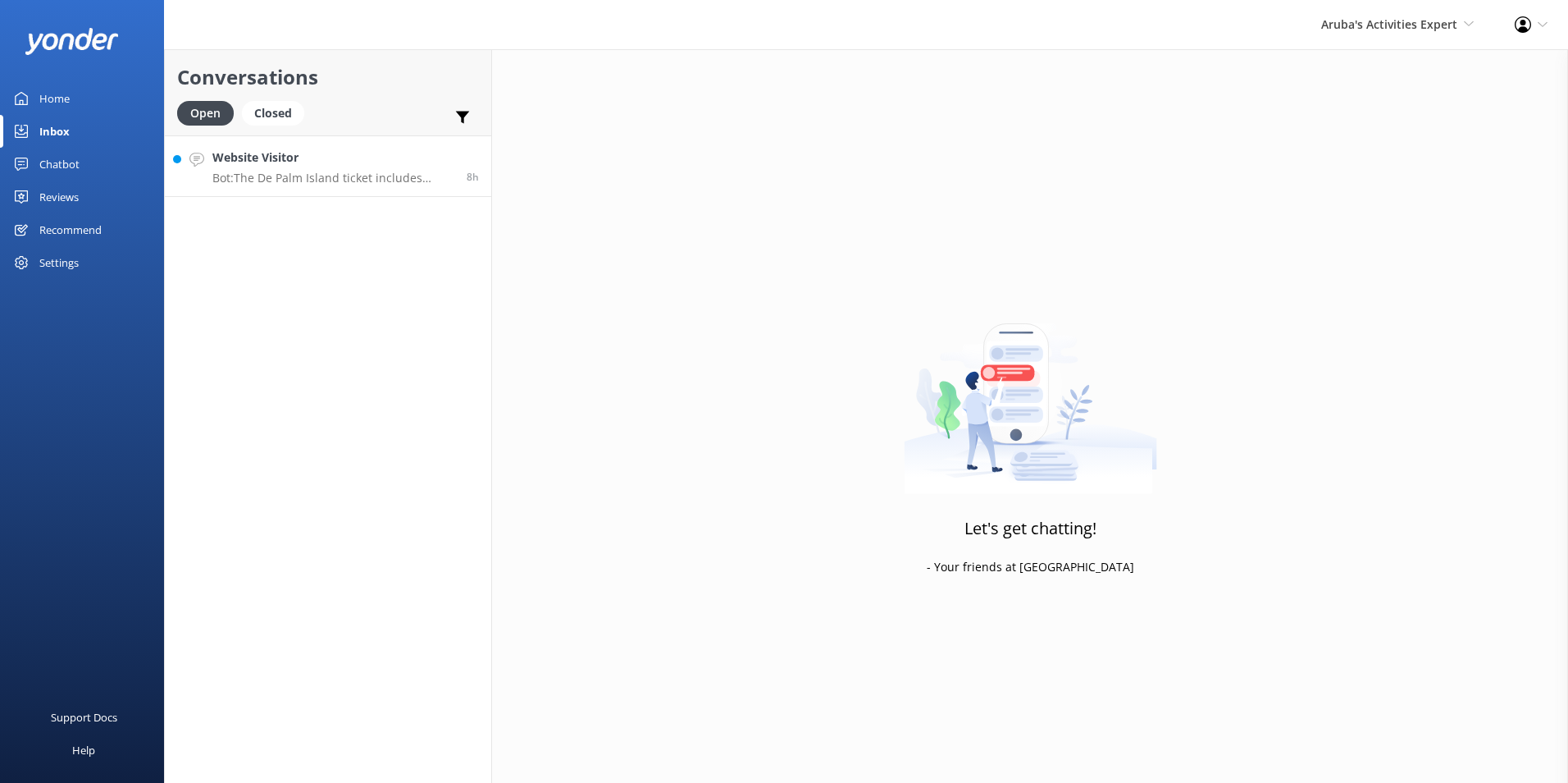
click at [312, 177] on p "Bot: The De Palm Island ticket includes unlimited food and beverages, a complim…" at bounding box center [333, 178] width 242 height 15
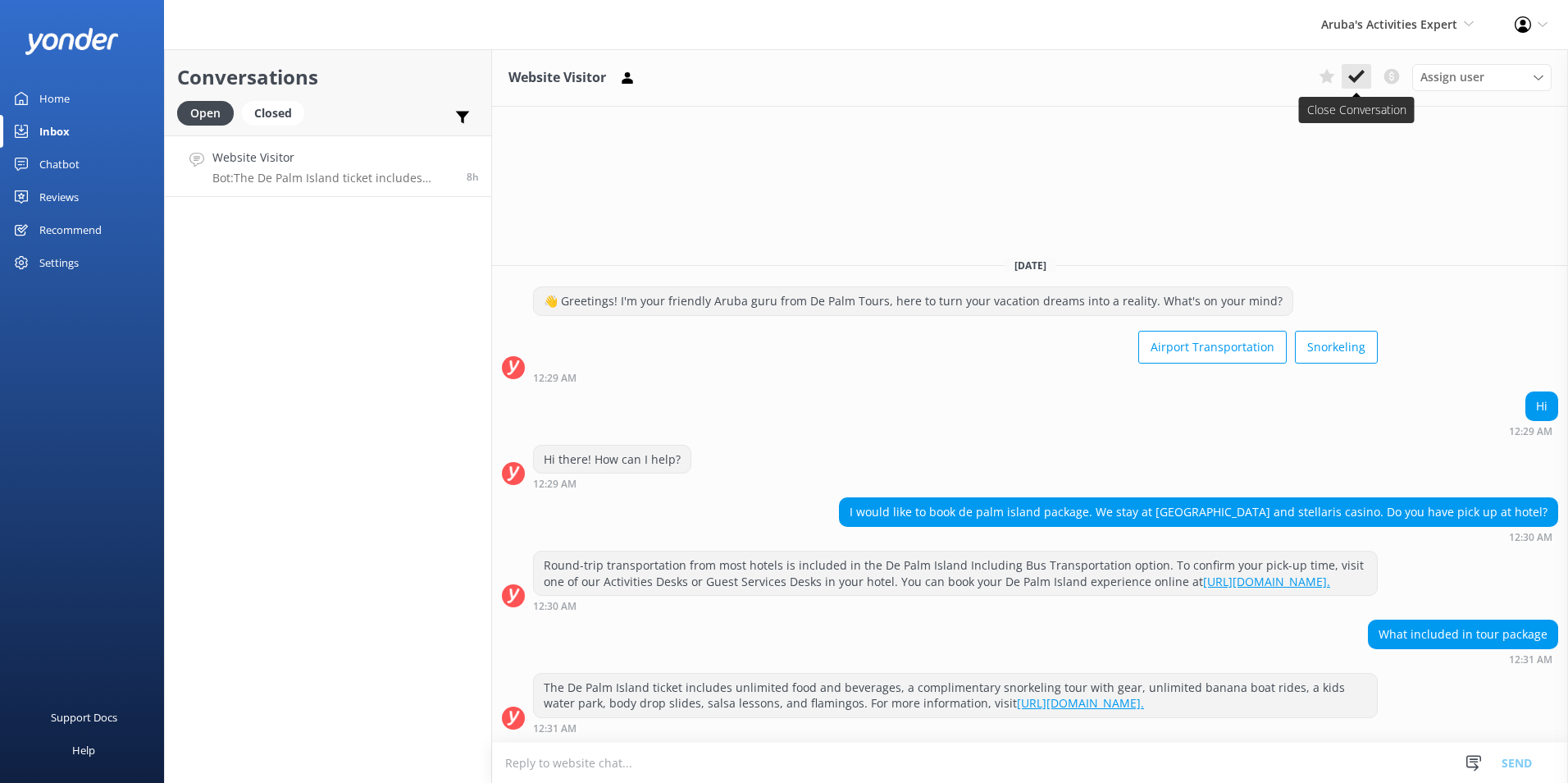
click at [1353, 79] on use at bounding box center [1356, 77] width 17 height 13
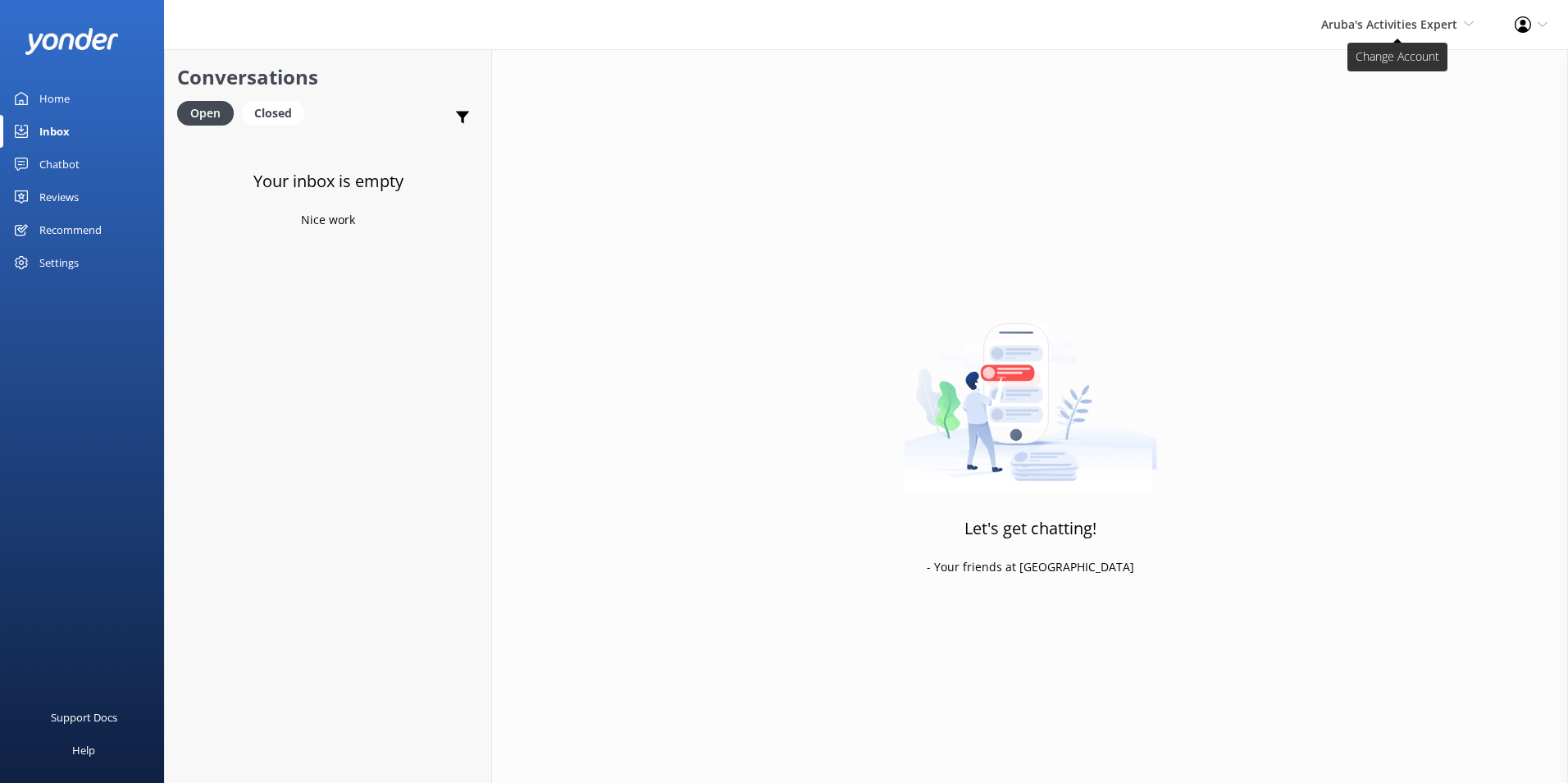
click at [1361, 20] on span "Aruba's Activities Expert" at bounding box center [1389, 24] width 136 height 16
click at [1370, 147] on link "The Captain" at bounding box center [1413, 149] width 164 height 39
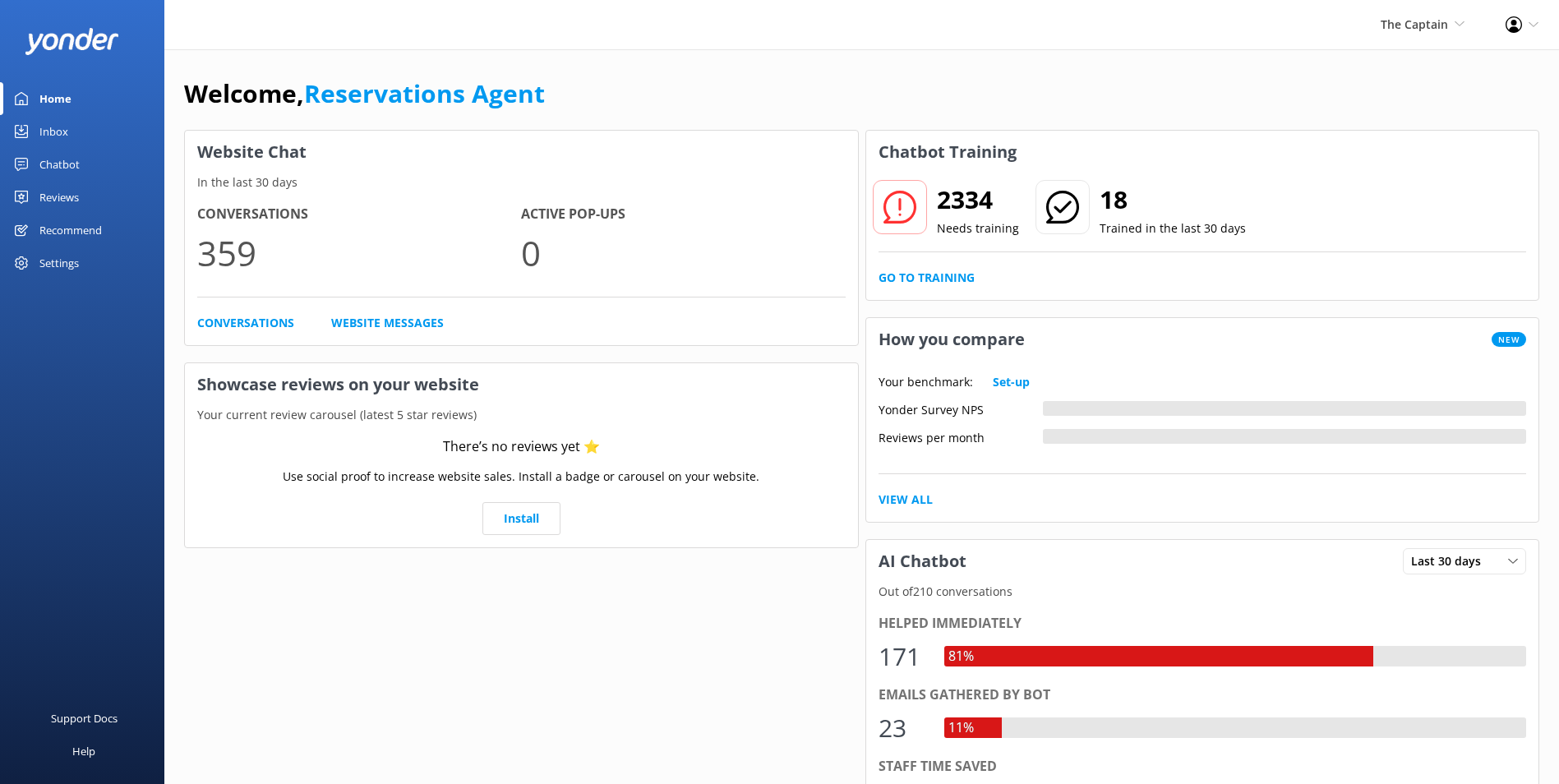
click at [46, 127] on div "Inbox" at bounding box center [53, 131] width 29 height 33
